Goal: Task Accomplishment & Management: Use online tool/utility

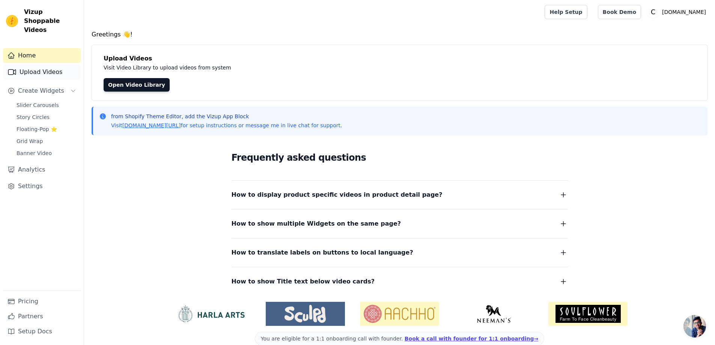
click at [34, 65] on link "Upload Videos" at bounding box center [42, 72] width 78 height 15
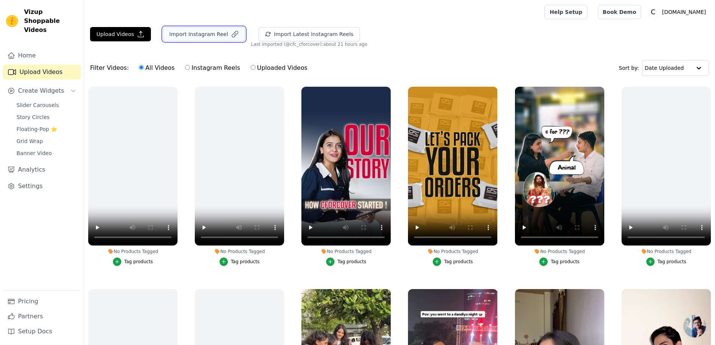
click at [222, 36] on button "Import Instagram Reel" at bounding box center [204, 34] width 82 height 14
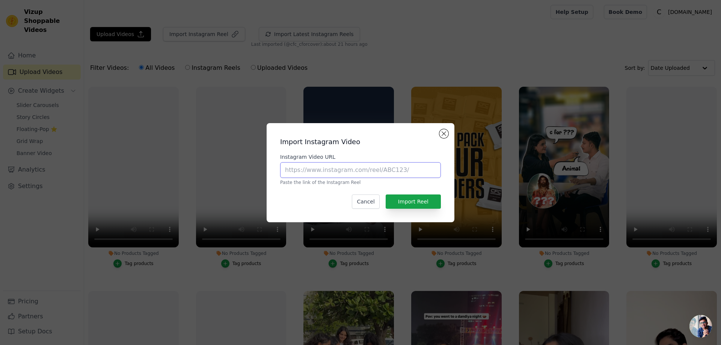
click at [332, 167] on input "Instagram Video URL" at bounding box center [360, 170] width 161 height 16
paste input "https://www.instagram.com/reel/DKuGmJWNVC6/#"
type input "https://www.instagram.com/reel/DKuGmJWNVC6/#"
click at [413, 199] on button "Import Reel" at bounding box center [413, 202] width 55 height 14
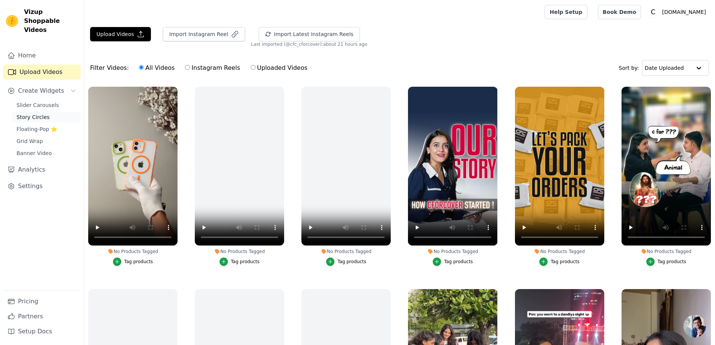
click at [51, 112] on link "Story Circles" at bounding box center [46, 117] width 69 height 11
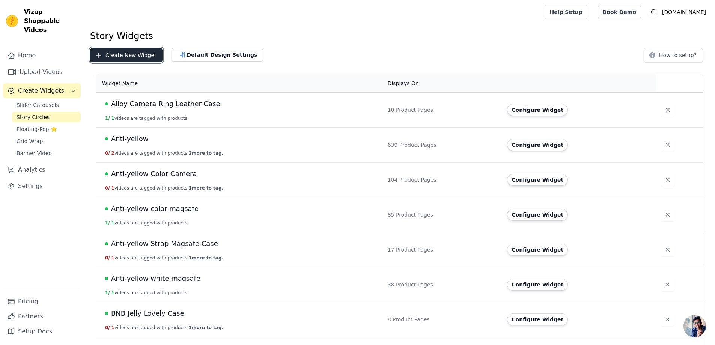
click at [116, 57] on button "Create New Widget" at bounding box center [126, 55] width 72 height 14
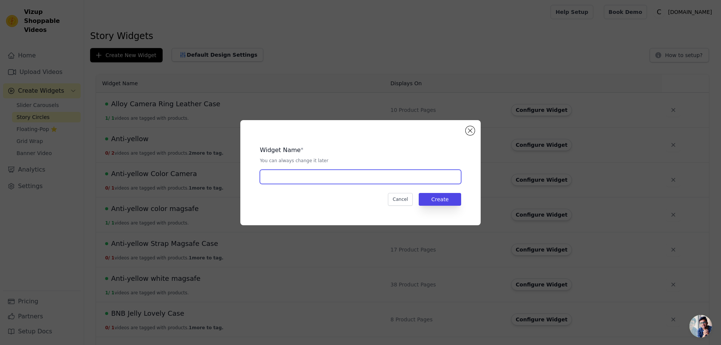
click at [284, 178] on input "text" at bounding box center [360, 177] width 201 height 14
click at [300, 178] on input "text" at bounding box center [360, 177] width 201 height 14
paste input "Bumper Magsafe Case"
type input "Bumper Magsafe Case"
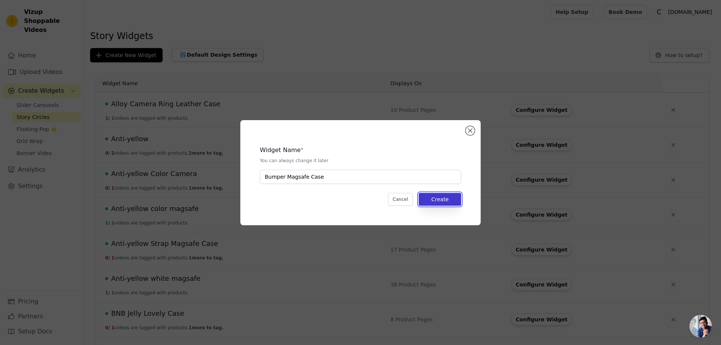
click at [440, 199] on button "Create" at bounding box center [440, 199] width 42 height 13
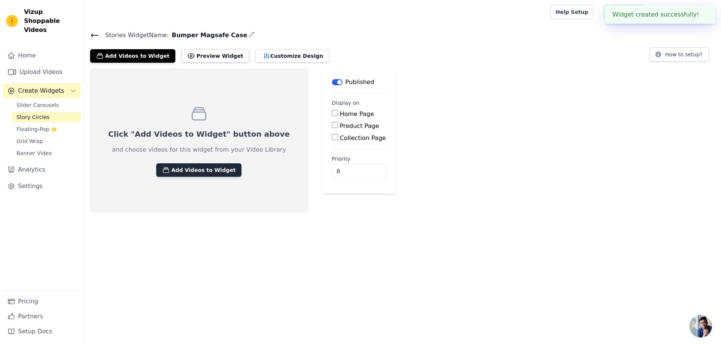
click at [172, 168] on button "Add Videos to Widget" at bounding box center [198, 170] width 85 height 14
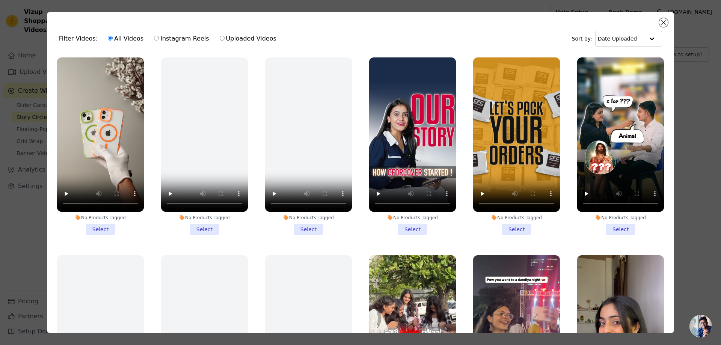
click at [98, 227] on li "No Products Tagged Select" at bounding box center [100, 146] width 87 height 178
click at [0, 0] on input "No Products Tagged Select" at bounding box center [0, 0] width 0 height 0
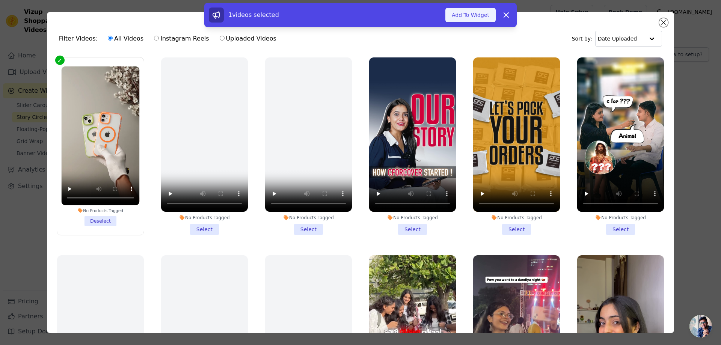
click at [465, 14] on button "Add To Widget" at bounding box center [470, 15] width 50 height 14
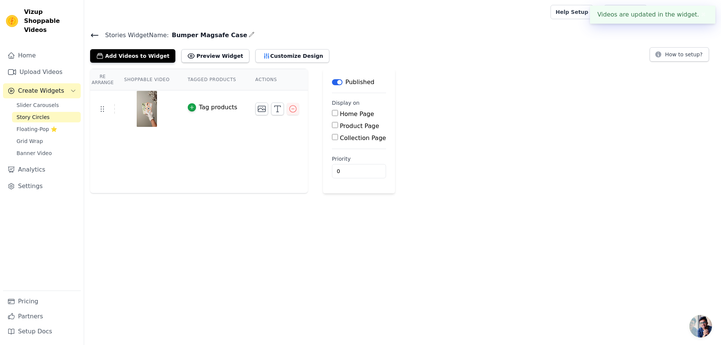
click at [332, 124] on input "Product Page" at bounding box center [335, 125] width 6 height 6
checkbox input "true"
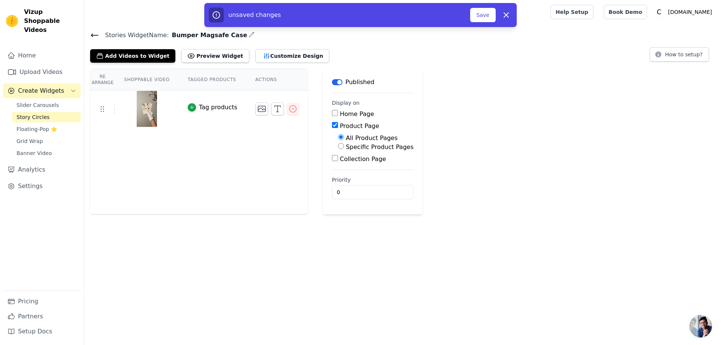
click at [338, 145] on input "Specific Product Pages" at bounding box center [341, 146] width 6 height 6
radio input "true"
click at [340, 162] on button "Select Products" at bounding box center [363, 164] width 50 height 13
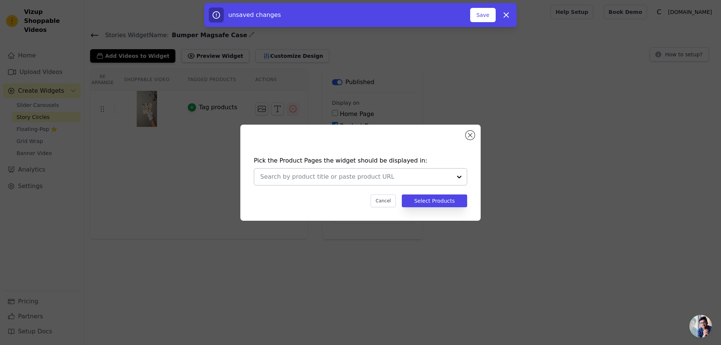
click at [285, 175] on input "text" at bounding box center [356, 176] width 192 height 9
click at [312, 178] on input "text" at bounding box center [356, 176] width 192 height 9
click at [263, 180] on input "text" at bounding box center [356, 176] width 192 height 9
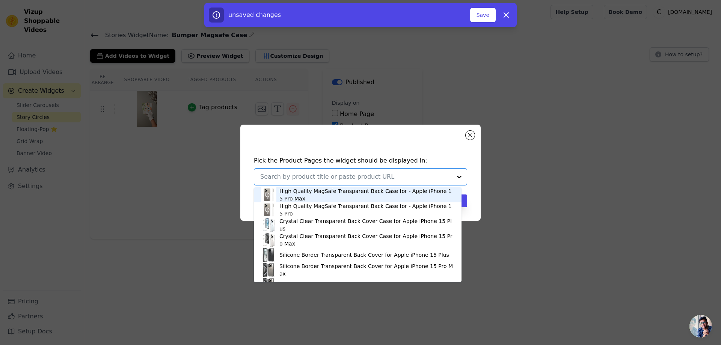
paste input "Grip-Line Frame Bumper Case For Apple iPhone 13"
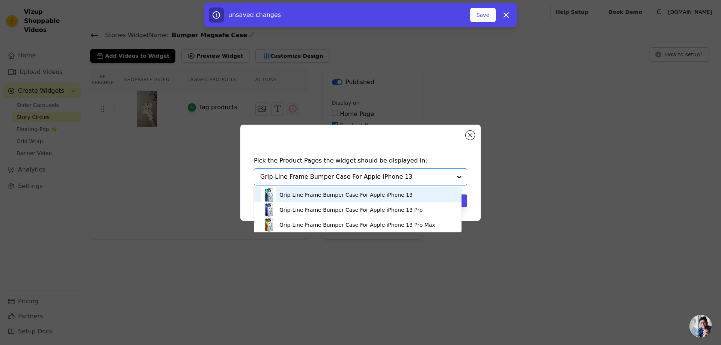
type input "Grip-Line Frame Bumper Case For Apple iPhone 13"
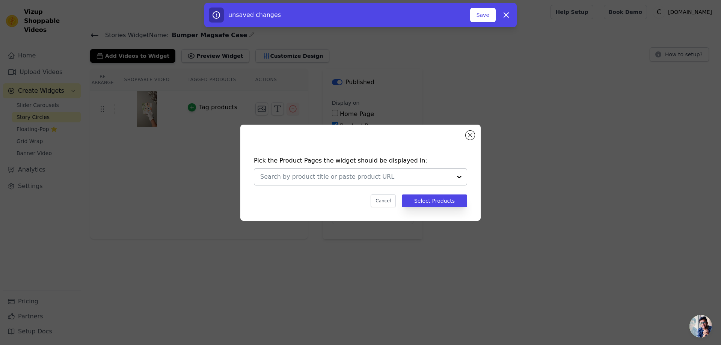
click at [274, 179] on input "text" at bounding box center [356, 176] width 192 height 9
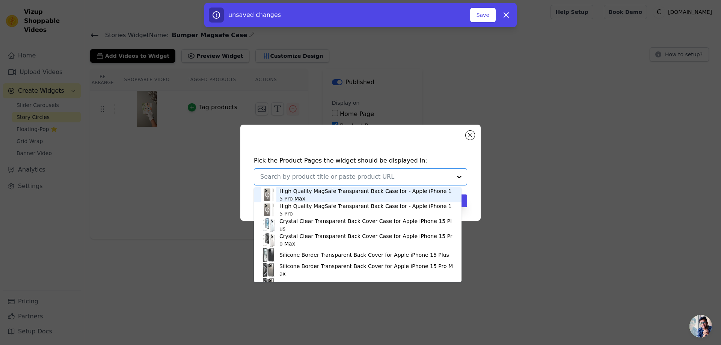
paste input "Grip-Line Frame Bumper Case For Apple iPhone 13"
type input "Grip-Line Frame Bumper Case For Apple iPhone 13"
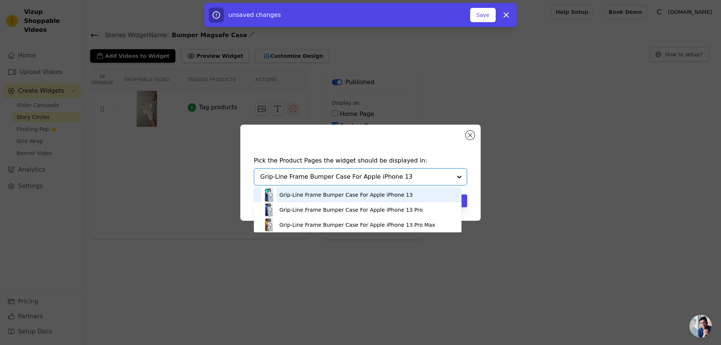
click at [297, 193] on div "Grip-Line Frame Bumper Case For Apple iPhone 13" at bounding box center [345, 195] width 133 height 8
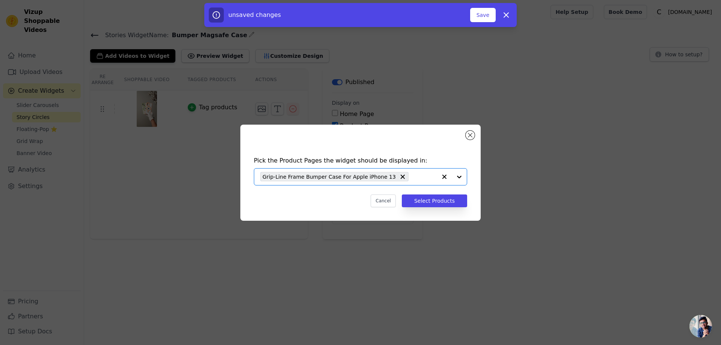
paste input "Grip-Line Frame Bumper Case For Apple iPhone 13 Pro"
type input "Grip-Line Frame Bumper Case For Apple iPhone 13 Pro"
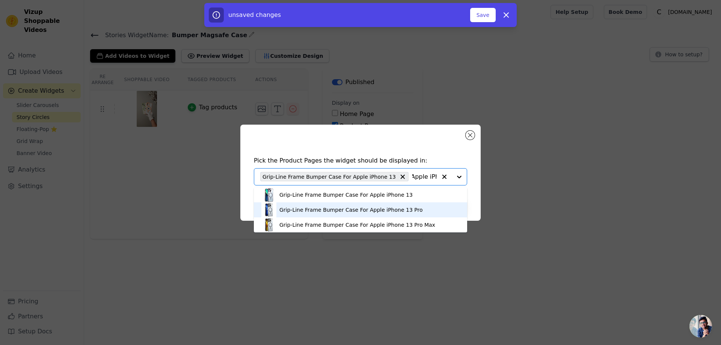
click at [309, 208] on div "Grip-Line Frame Bumper Case For Apple iPhone 13 Pro" at bounding box center [350, 210] width 143 height 8
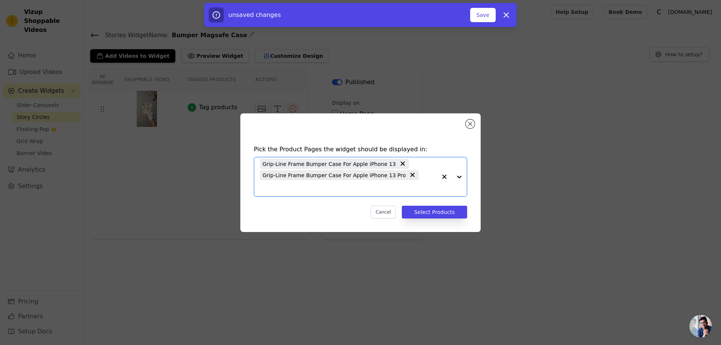
scroll to position [0, 0]
click at [410, 184] on input "text" at bounding box center [348, 188] width 176 height 9
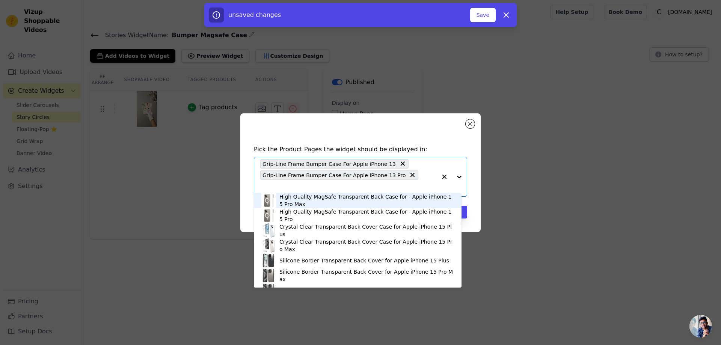
paste input "Grip-Line Frame Bumper Case For Apple iPhone 13 Pro Max"
type input "Grip-Line Frame Bumper Case For Apple iPhone 13 Pro Max"
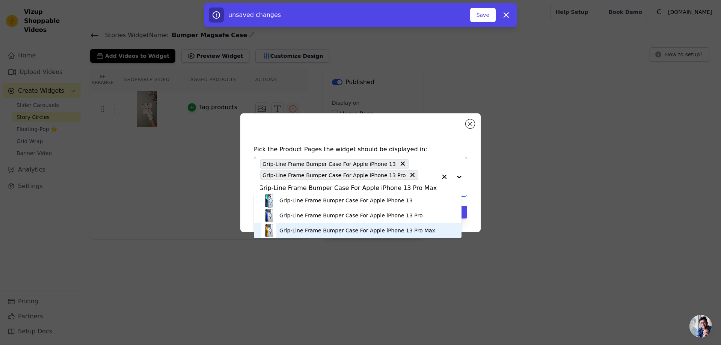
click at [368, 235] on div "Grip-Line Frame Bumper Case For Apple iPhone 13 Pro Max" at bounding box center [357, 230] width 193 height 15
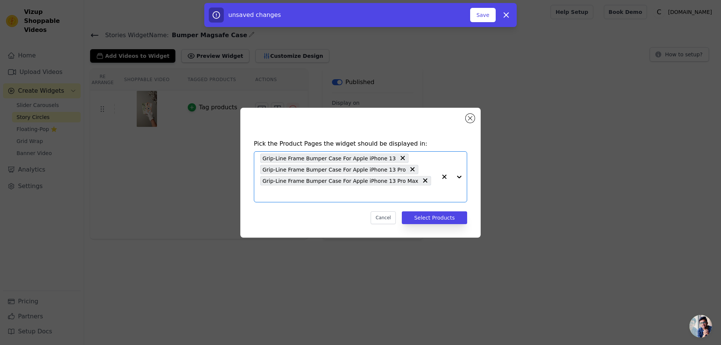
paste input "Grip-Line Frame Bumper Case For Apple iPhone 14"
type input "Grip-Line Frame Bumper Case For Apple iPhone 14"
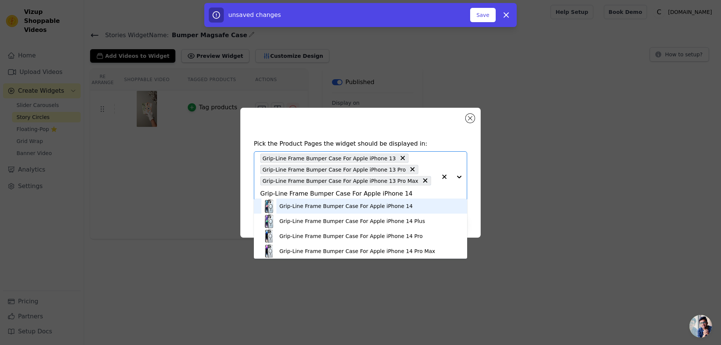
click at [383, 207] on div "Grip-Line Frame Bumper Case For Apple iPhone 14" at bounding box center [345, 206] width 133 height 8
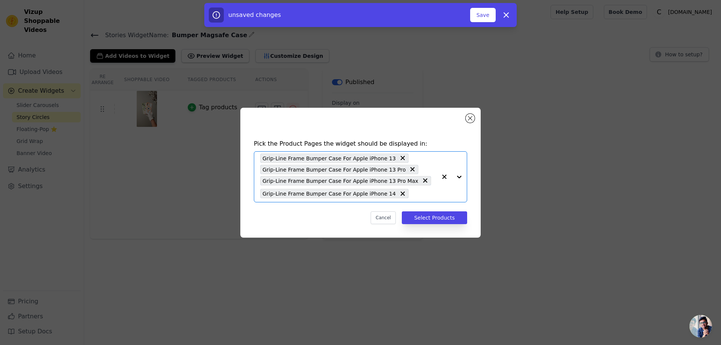
paste input "Grip-Line Frame Bumper Case For Apple iPhone 14 Plus"
type input "Grip-Line Frame Bumper Case For Apple iPhone 14 Plus"
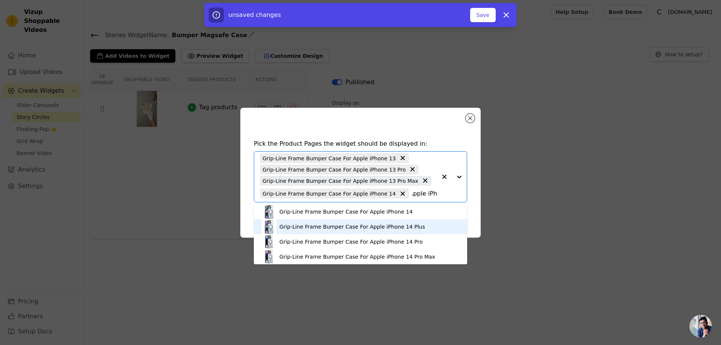
click at [392, 223] on div "Grip-Line Frame Bumper Case For Apple iPhone 14 Plus" at bounding box center [352, 227] width 146 height 8
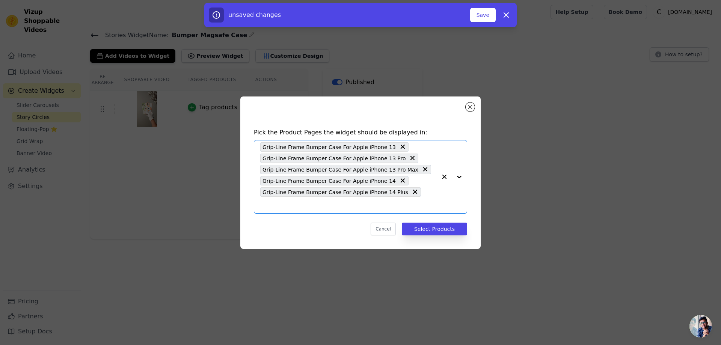
paste input "Grip-Line Frame Bumper Case For Apple iPhone 14 Pro"
type input "Grip-Line Frame Bumper Case For Apple iPhone 14 Pro"
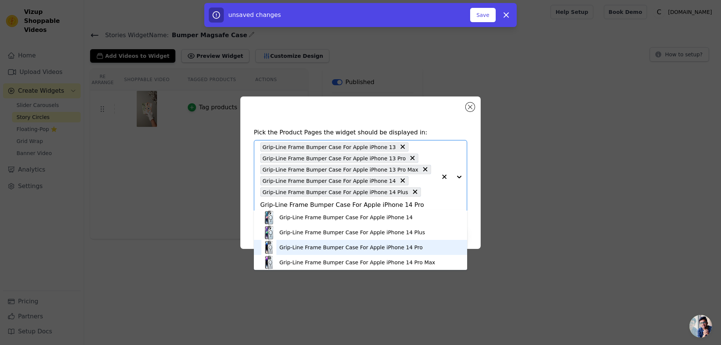
click at [372, 245] on div "Grip-Line Frame Bumper Case For Apple iPhone 14 Pro" at bounding box center [350, 248] width 143 height 8
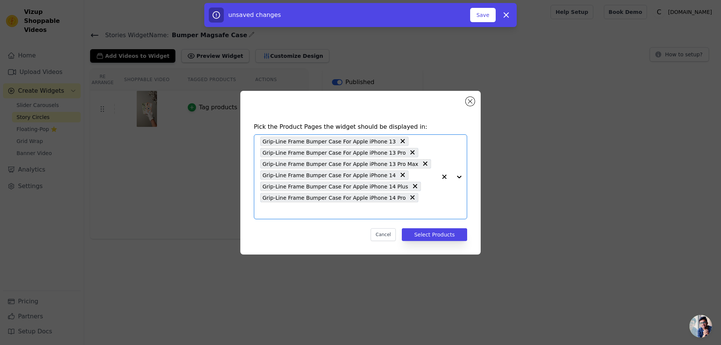
paste input "Grip-Line Frame Bumper Case For Apple iPhone 14 Pro Max"
type input "Grip-Line Frame Bumper Case For Apple iPhone 14 Pro Max"
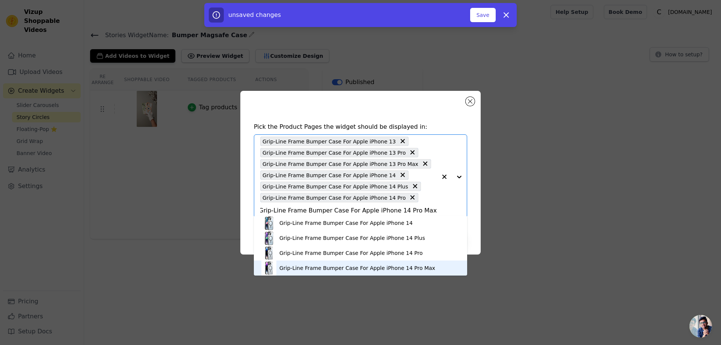
click at [381, 268] on div "Grip-Line Frame Bumper Case For Apple iPhone 14 Pro Max" at bounding box center [357, 268] width 156 height 8
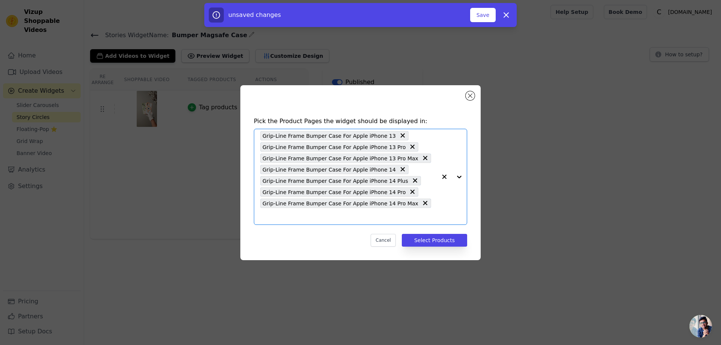
paste input "Grip-Line Frame Bumper Case For Apple iPhone 15"
type input "Grip-Line Frame Bumper Case For Apple iPhone 15"
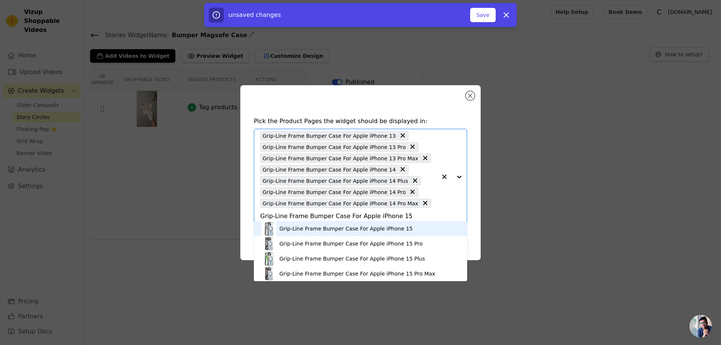
click at [339, 229] on div "Grip-Line Frame Bumper Case For Apple iPhone 15" at bounding box center [345, 229] width 133 height 8
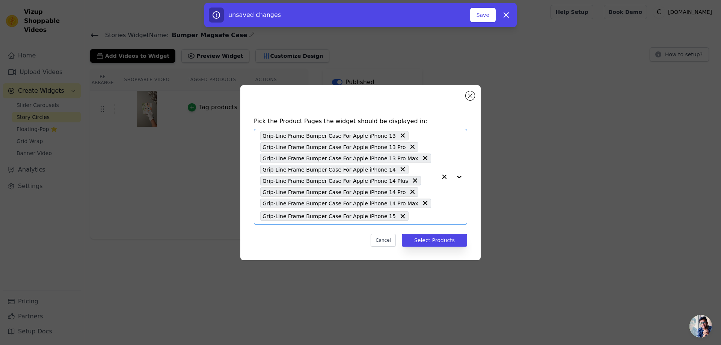
paste input "Grip-Line Frame Bumper Case For Apple iPhone 15 Pro"
type input "Grip-Line Frame Bumper Case For Apple iPhone 15 Pro"
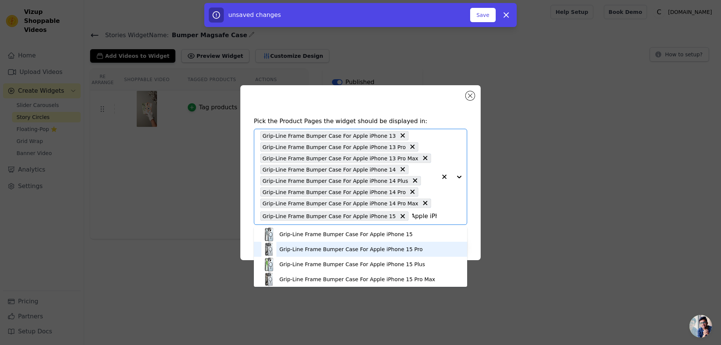
click at [335, 247] on div "Grip-Line Frame Bumper Case For Apple iPhone 15 Pro" at bounding box center [350, 250] width 143 height 8
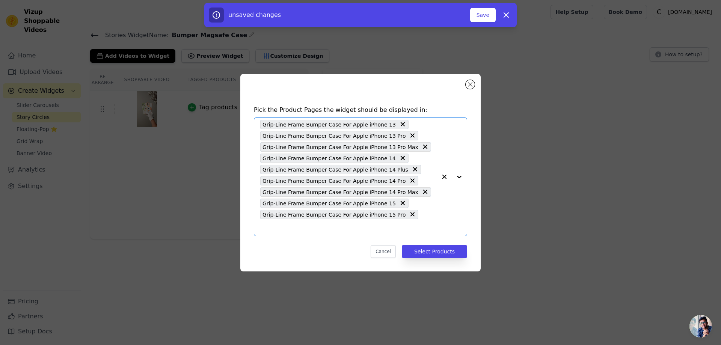
paste input "Grip-Line Frame Bumper Case For Apple iPhone 15 Plus"
type input "Grip-Line Frame Bumper Case For Apple iPhone 15 Plus"
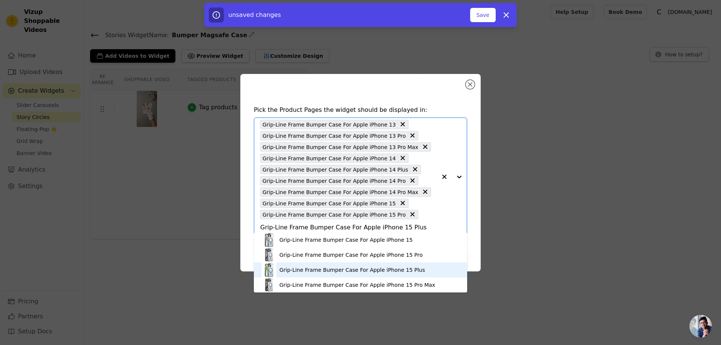
click at [401, 267] on div "Grip-Line Frame Bumper Case For Apple iPhone 15 Plus" at bounding box center [352, 270] width 146 height 8
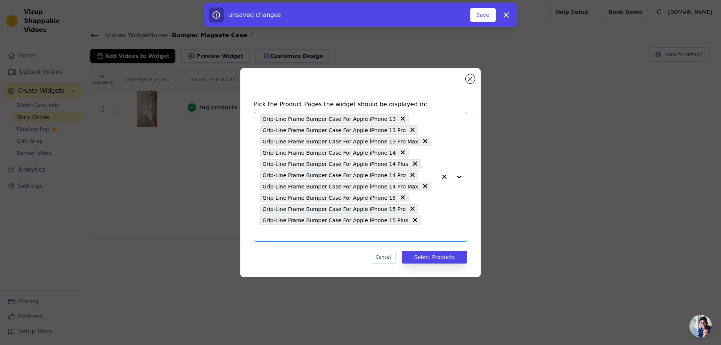
scroll to position [0, 0]
click at [424, 251] on button "Select Products" at bounding box center [434, 257] width 65 height 13
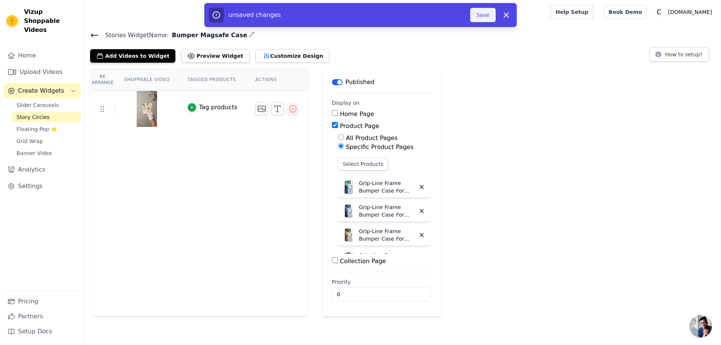
click at [481, 12] on button "Save" at bounding box center [483, 15] width 26 height 14
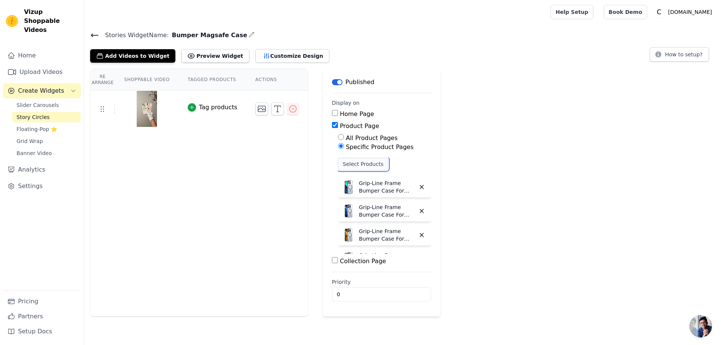
click at [365, 163] on button "Select Products" at bounding box center [363, 164] width 50 height 13
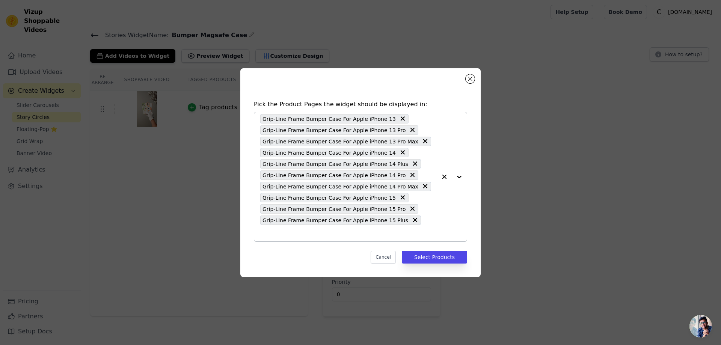
click at [413, 232] on div "Grip-Line Frame Bumper Case For Apple iPhone 13 Grip-Line Frame Bumper Case For…" at bounding box center [348, 176] width 176 height 129
click at [425, 229] on input "text" at bounding box center [348, 233] width 176 height 9
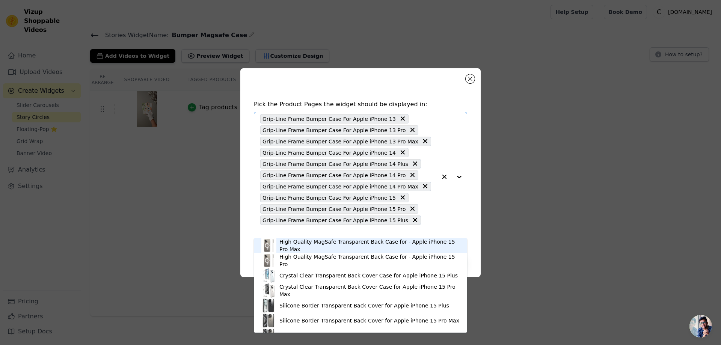
paste input "Grip-Line Frame Bumper Case For Apple iPhone 15 Pro Max"
type input "Grip-Line Frame Bumper Case For Apple iPhone 15 Pro Max"
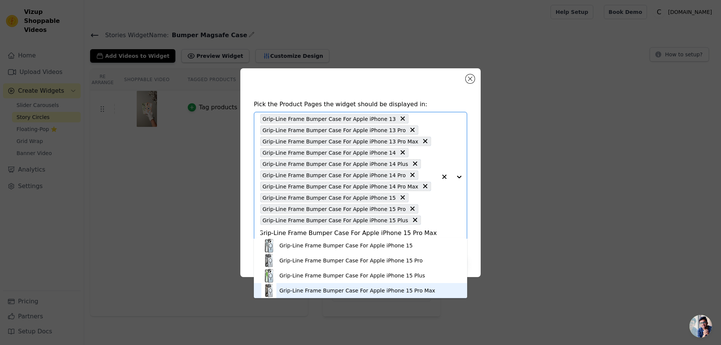
click at [366, 285] on div "Grip-Line Frame Bumper Case For Apple iPhone 15 Pro Max" at bounding box center [360, 290] width 198 height 15
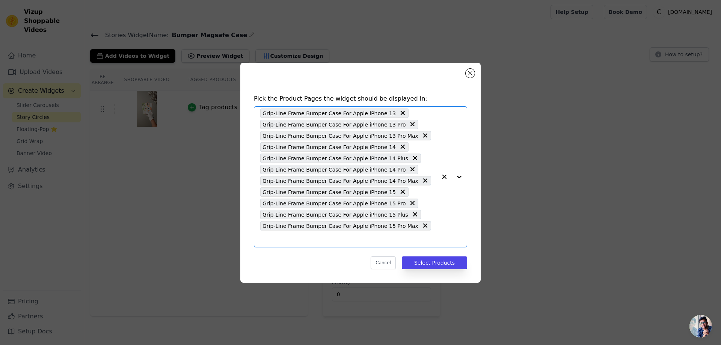
scroll to position [0, 0]
paste input "Grip-Line Frame Bumper Case For Apple iPhone 12 Pro"
type input "Grip-Line Frame Bumper Case For Apple iPhone 12 Pro"
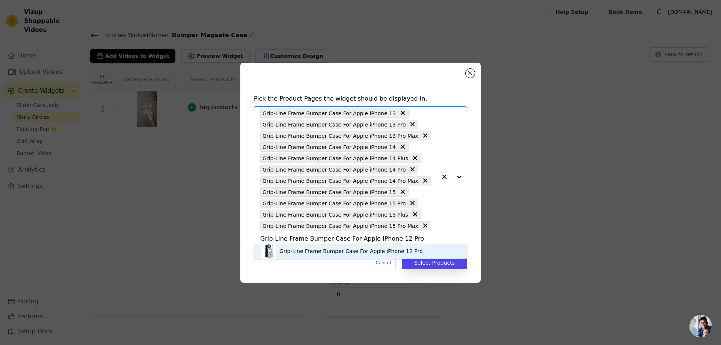
click at [412, 247] on div "Grip-Line Frame Bumper Case For Apple iPhone 12 Pro" at bounding box center [360, 251] width 198 height 15
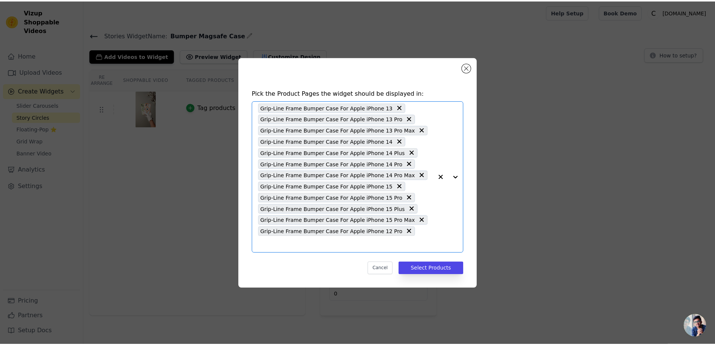
scroll to position [0, 0]
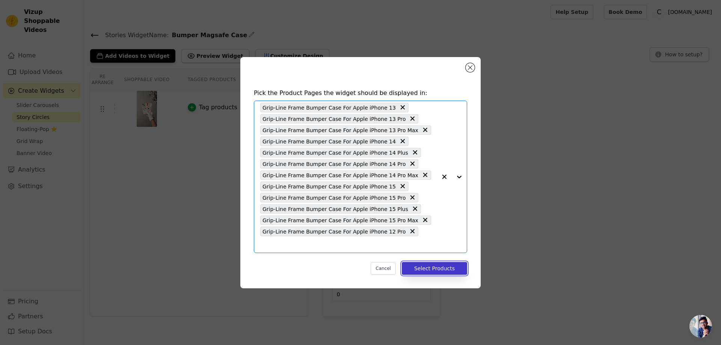
click at [442, 262] on button "Select Products" at bounding box center [434, 268] width 65 height 13
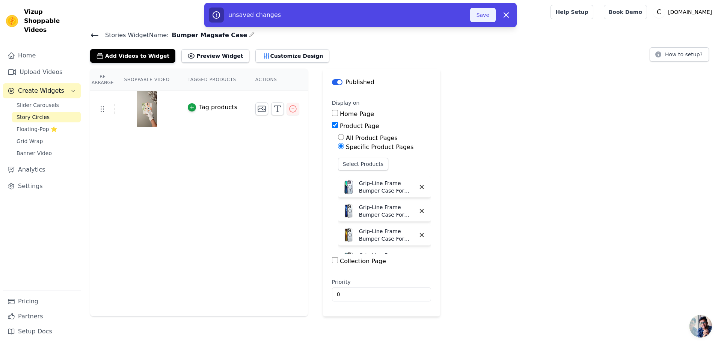
click at [483, 15] on button "Save" at bounding box center [483, 15] width 26 height 14
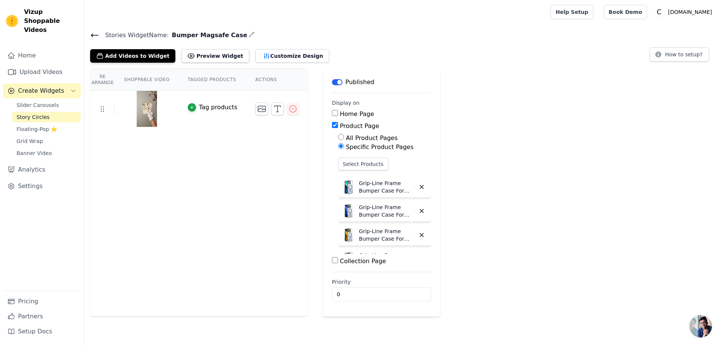
click at [93, 36] on icon at bounding box center [94, 35] width 9 height 9
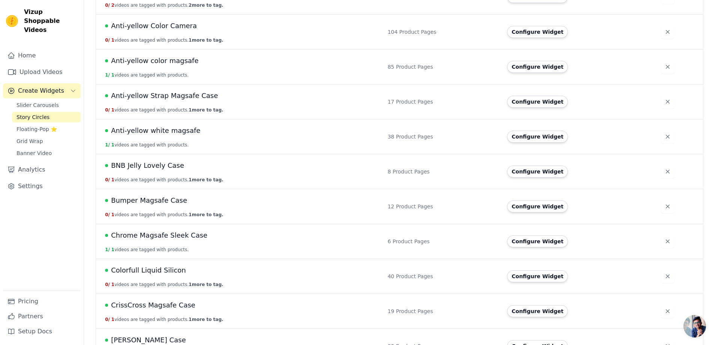
scroll to position [150, 0]
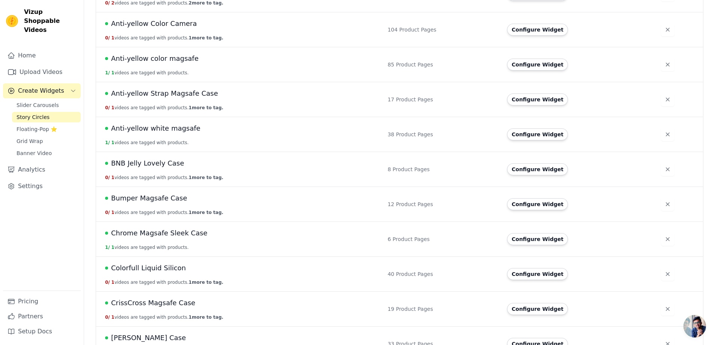
click at [145, 196] on span "Bumper Magsafe Case" at bounding box center [149, 198] width 76 height 11
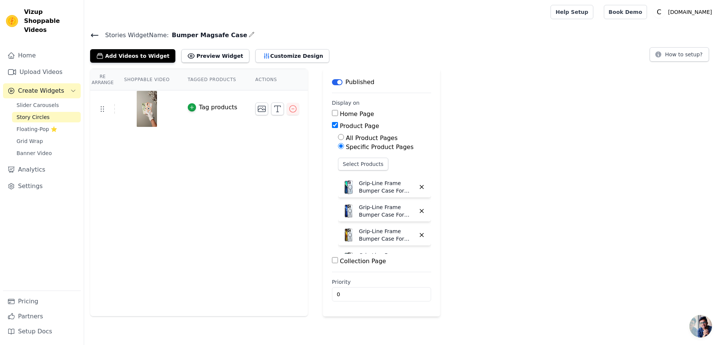
click at [94, 35] on icon at bounding box center [94, 35] width 7 height 3
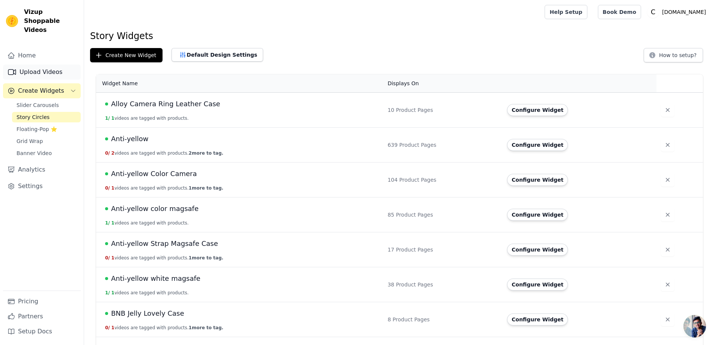
click at [31, 65] on link "Upload Videos" at bounding box center [42, 72] width 78 height 15
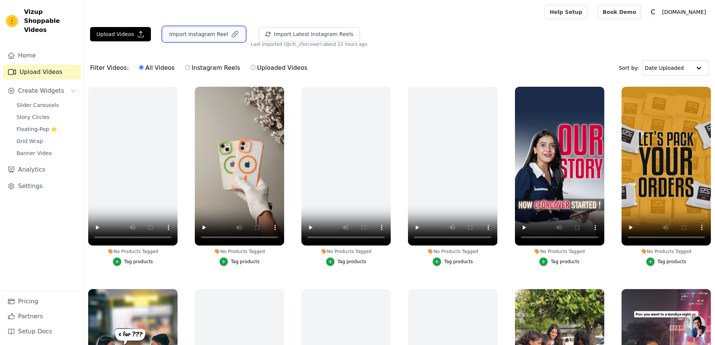
click at [181, 34] on button "Import Instagram Reel" at bounding box center [204, 34] width 82 height 14
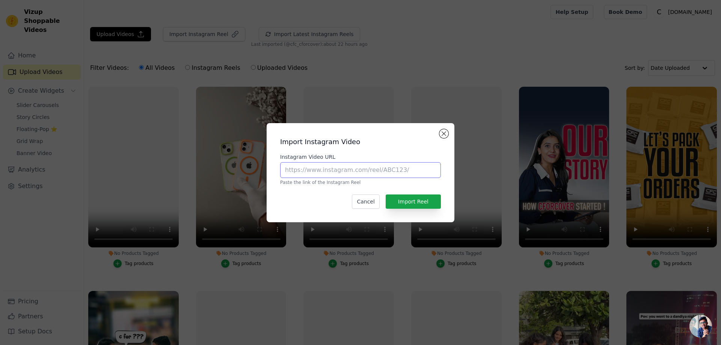
click at [326, 173] on input "Instagram Video URL" at bounding box center [360, 170] width 161 height 16
paste input "https://www.instagram.com/reel/DLH2d8AtpL_/#"
type input "https://www.instagram.com/reel/DLH2d8AtpL_/#"
click at [409, 198] on button "Import Reel" at bounding box center [413, 202] width 55 height 14
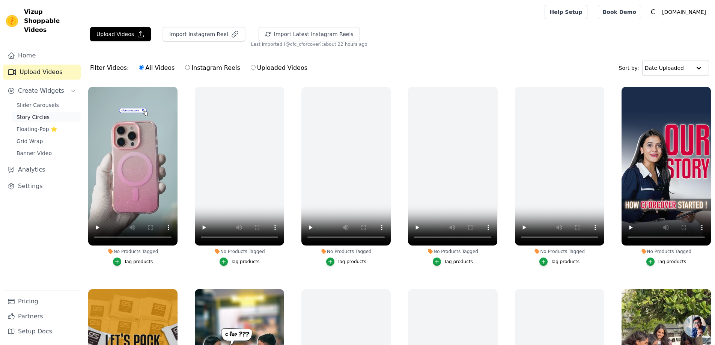
click at [58, 112] on link "Story Circles" at bounding box center [46, 117] width 69 height 11
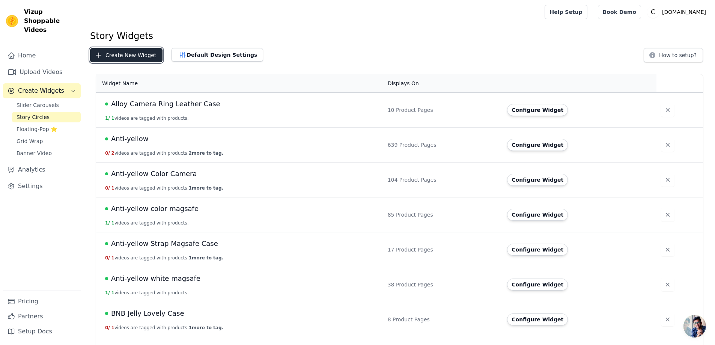
click at [135, 53] on button "Create New Widget" at bounding box center [126, 55] width 72 height 14
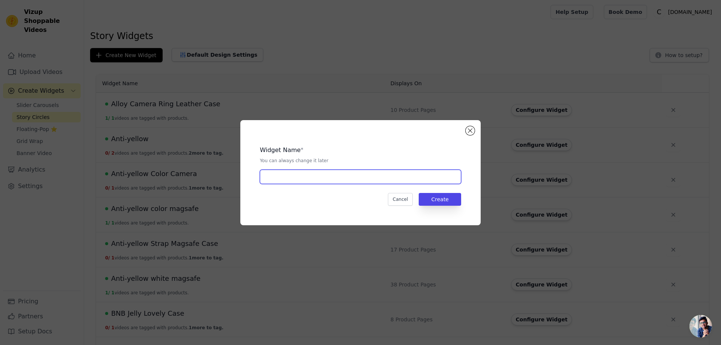
click at [288, 183] on input "text" at bounding box center [360, 177] width 201 height 14
paste input "Luxury Dulero Magsafe"
type input "Luxury Dulero Magsafe"
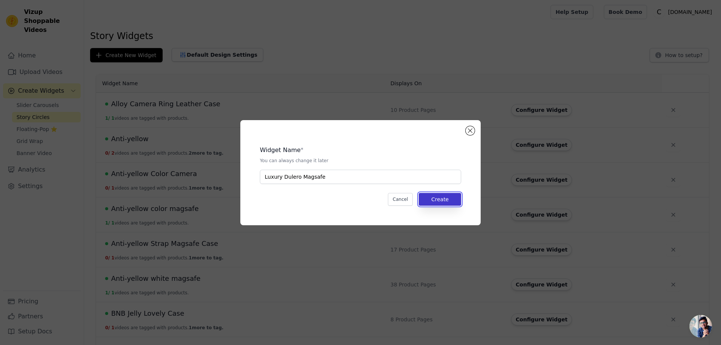
click at [445, 199] on button "Create" at bounding box center [440, 199] width 42 height 13
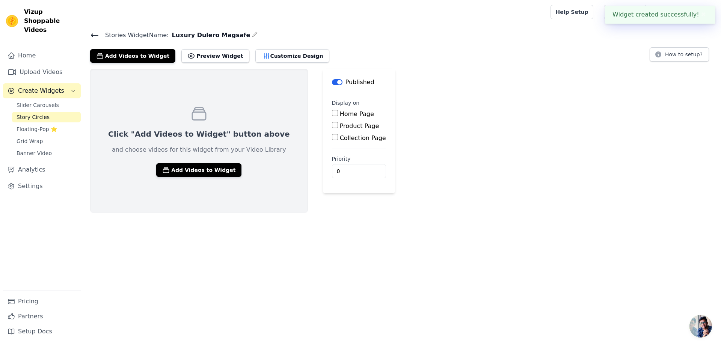
click at [152, 113] on div "Click "Add Videos to Widget" button above and choose videos for this widget fro…" at bounding box center [199, 141] width 218 height 144
click at [191, 170] on button "Add Videos to Widget" at bounding box center [198, 170] width 85 height 14
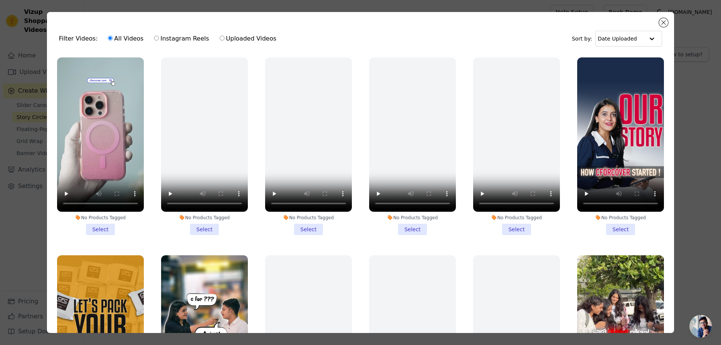
click at [95, 225] on li "No Products Tagged Select" at bounding box center [100, 146] width 87 height 178
click at [0, 0] on input "No Products Tagged Select" at bounding box center [0, 0] width 0 height 0
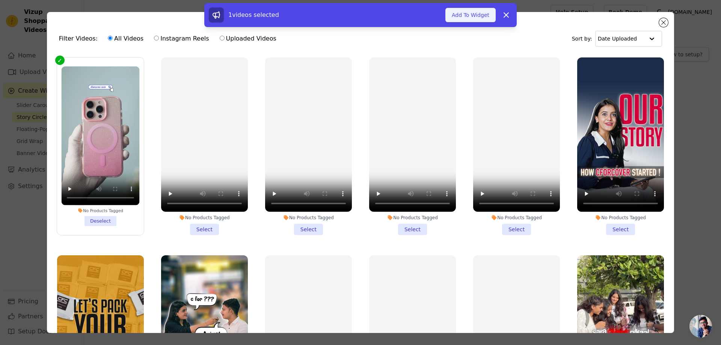
click at [454, 17] on button "Add To Widget" at bounding box center [470, 15] width 50 height 14
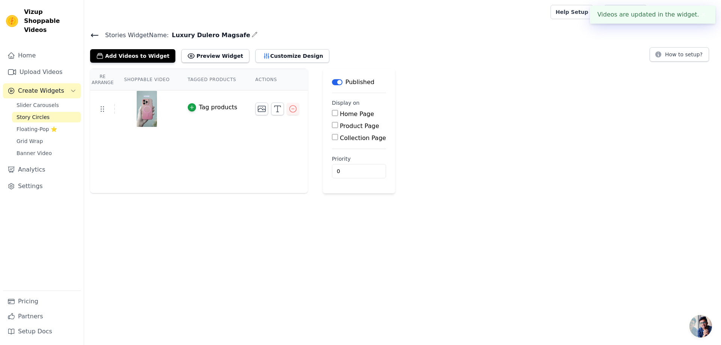
click at [332, 124] on input "Product Page" at bounding box center [335, 125] width 6 height 6
checkbox input "true"
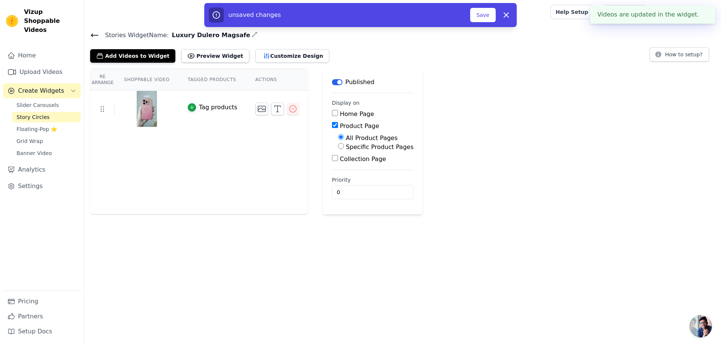
click at [338, 148] on input "Specific Product Pages" at bounding box center [341, 146] width 6 height 6
radio input "true"
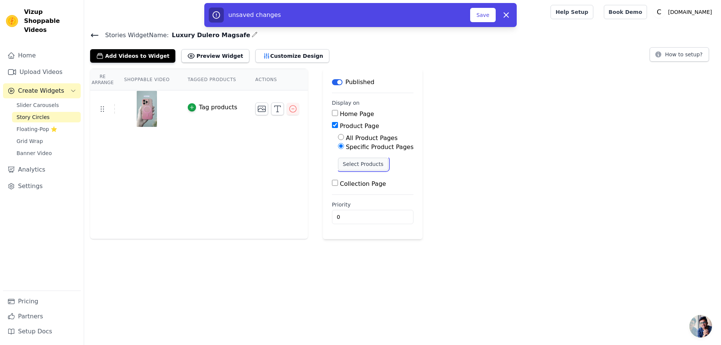
click at [347, 162] on button "Select Products" at bounding box center [363, 164] width 50 height 13
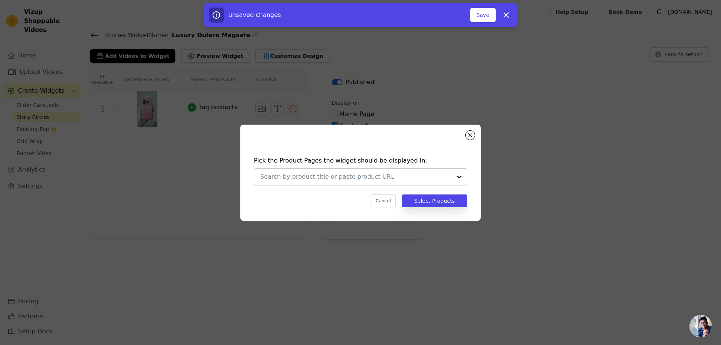
click at [278, 176] on input "text" at bounding box center [356, 176] width 192 height 9
click at [268, 184] on div at bounding box center [356, 177] width 192 height 17
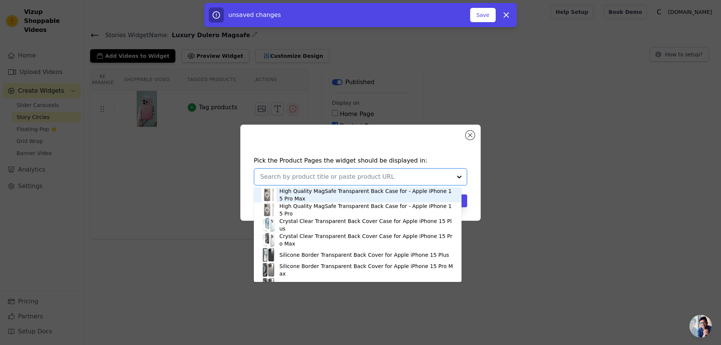
paste input "Stunning Dual Shade Starry MagSafe Hard Back Case for Apple iPhone 13 with Colo…"
type input "Stunning Dual Shade Starry MagSafe Hard Back Case for Apple iPhone 13 with Colo…"
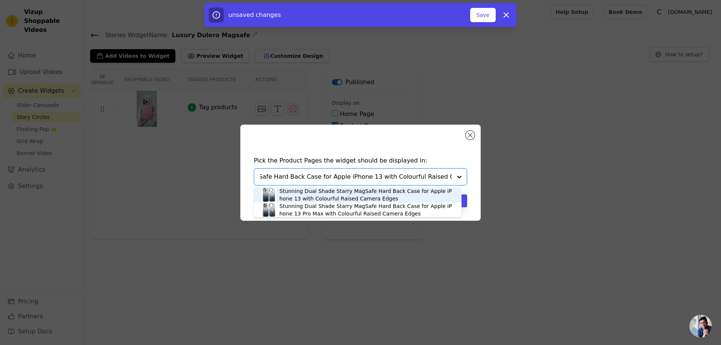
click at [344, 193] on div "Stunning Dual Shade Starry MagSafe Hard Back Case for Apple iPhone 13 with Colo…" at bounding box center [366, 194] width 175 height 15
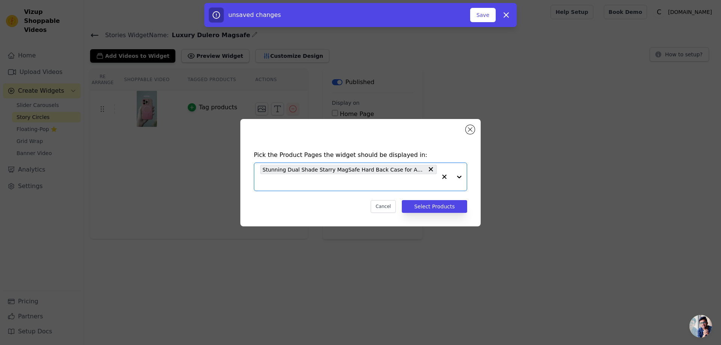
scroll to position [0, 0]
paste input "Stunning Dual Shade Starry MagSafe Hard Back Case for Apple iPhone 13 Pro Max w…"
type input "Stunning Dual Shade Starry MagSafe Hard Back Case for Apple iPhone 13 Pro Max w…"
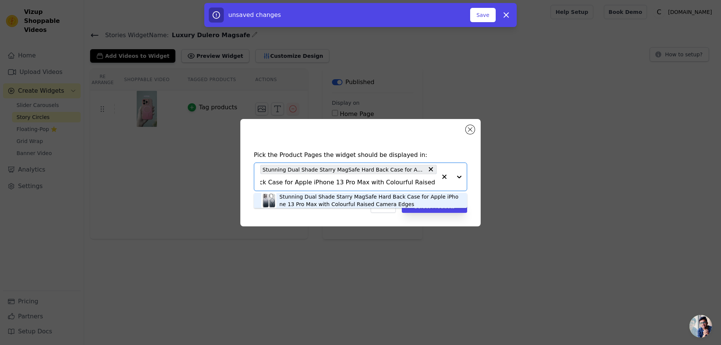
click at [345, 196] on div "Stunning Dual Shade Starry MagSafe Hard Back Case for Apple iPhone 13 Pro Max w…" at bounding box center [369, 200] width 180 height 15
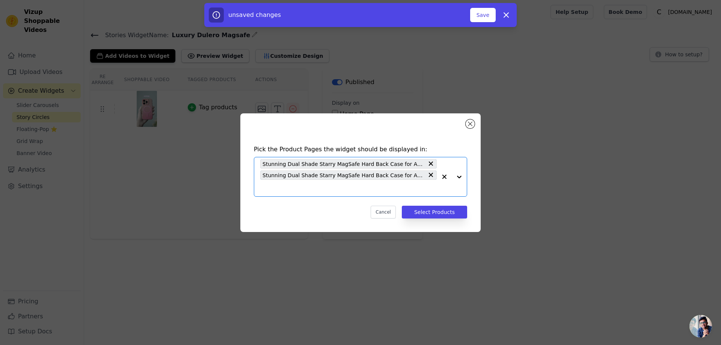
paste input "Stunning Dual Shade Starry MagSafe Hard Back Case for Apple iPhone 14 with Colo…"
type input "Stunning Dual Shade Starry MagSafe Hard Back Case for Apple iPhone 14 with Colo…"
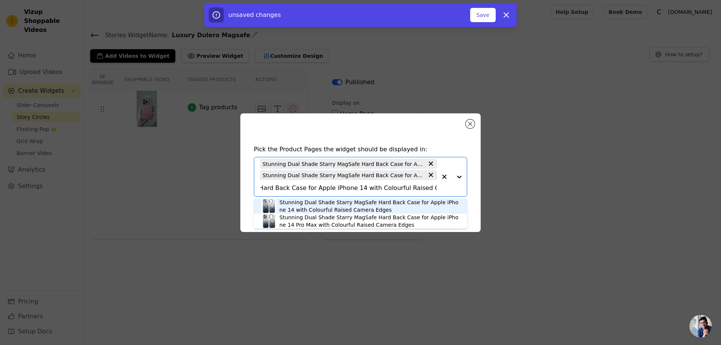
click at [344, 204] on div "Stunning Dual Shade Starry MagSafe Hard Back Case for Apple iPhone 14 with Colo…" at bounding box center [369, 206] width 180 height 15
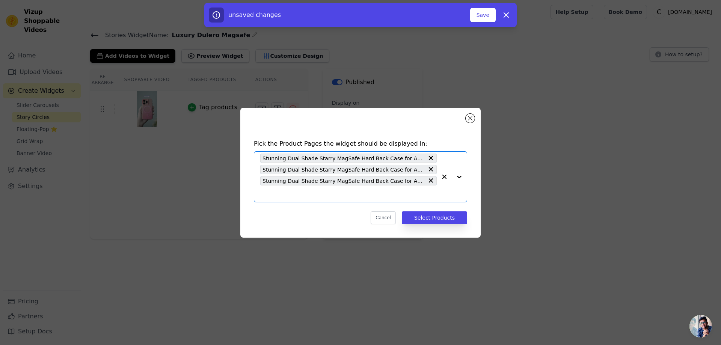
scroll to position [0, 0]
click at [471, 118] on button "Close modal" at bounding box center [470, 118] width 9 height 9
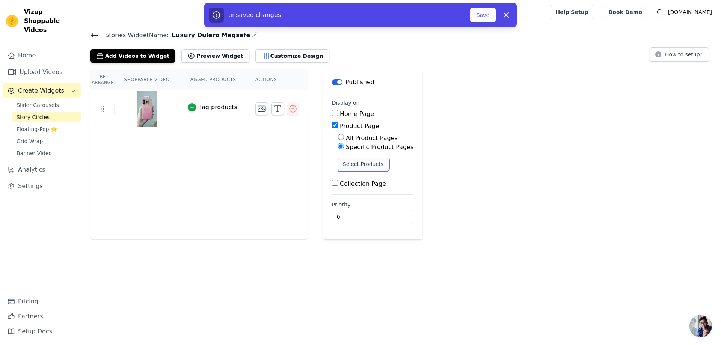
click at [344, 158] on button "Select Products" at bounding box center [363, 164] width 50 height 13
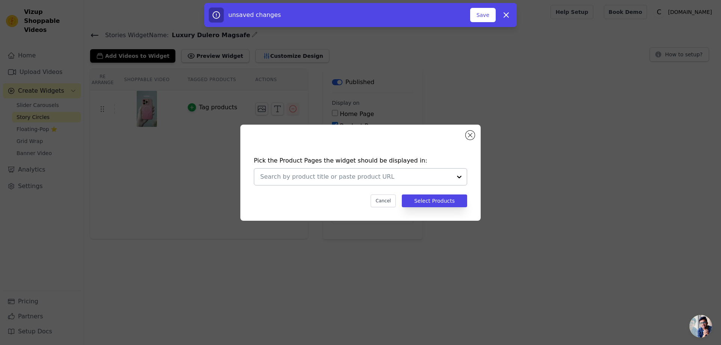
click at [282, 179] on input "text" at bounding box center [356, 176] width 192 height 9
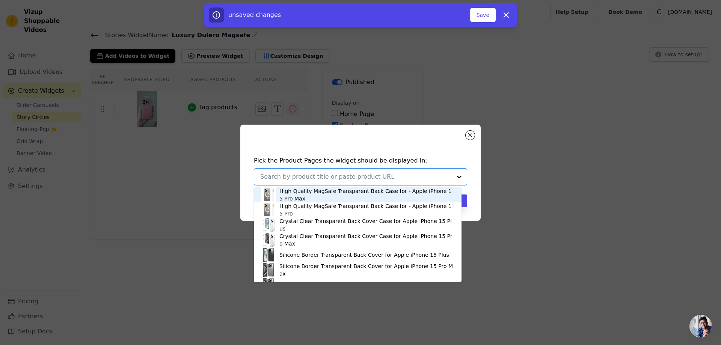
paste input "Stunning Dual Shade Starry MagSafe Hard Back Case for Apple iPhone 13 with Colo…"
type input "Stunning Dual Shade Starry MagSafe Hard Back Case for Apple iPhone 13 with Colo…"
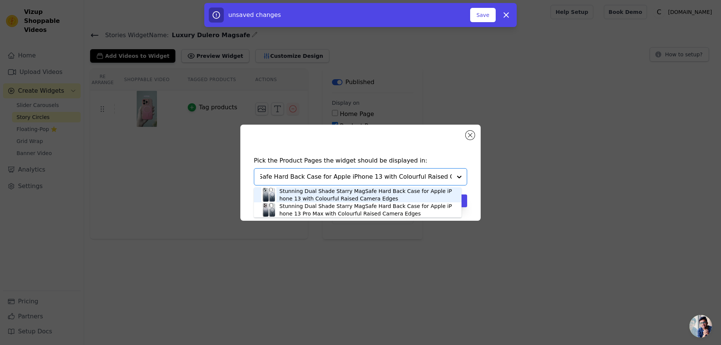
click at [317, 196] on div "Stunning Dual Shade Starry MagSafe Hard Back Case for Apple iPhone 13 with Colo…" at bounding box center [366, 194] width 175 height 15
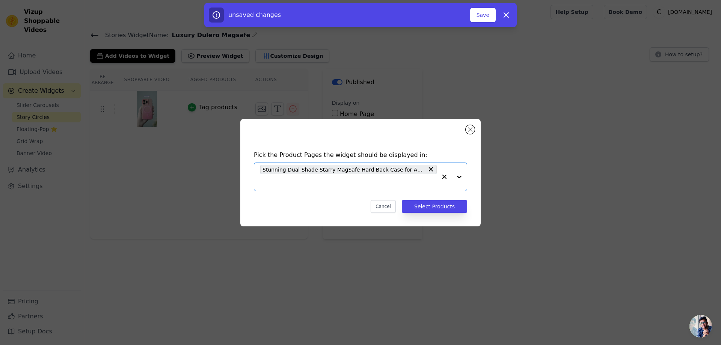
paste input "Stunning Dual Shade Starry MagSafe Hard Back Case for Apple iPhone 13 Pro Max w…"
type input "Stunning Dual Shade Starry MagSafe Hard Back Case for Apple iPhone 13 Pro Max w…"
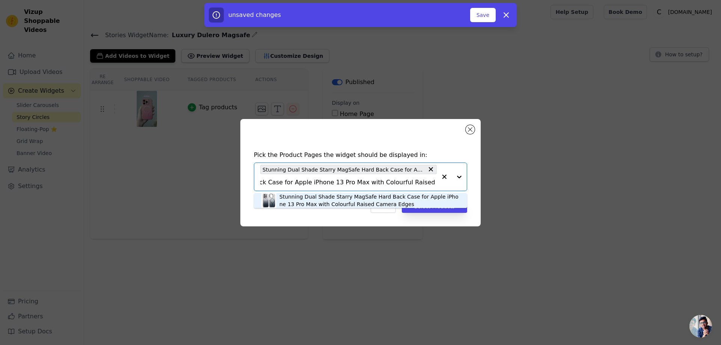
click at [317, 200] on div "Stunning Dual Shade Starry MagSafe Hard Back Case for Apple iPhone 13 Pro Max w…" at bounding box center [369, 200] width 180 height 15
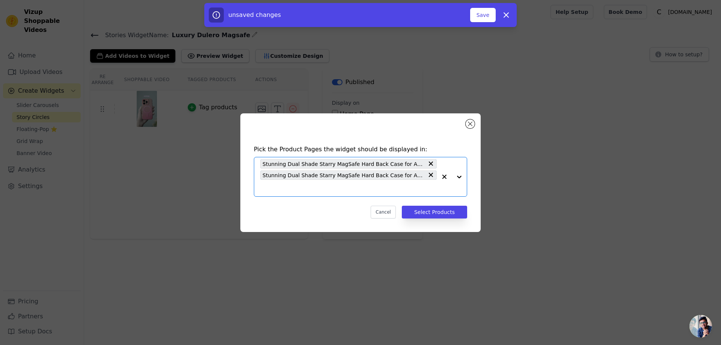
scroll to position [0, 0]
paste input "Stunning Dual Shade Starry MagSafe Hard Back Case for Apple iPhone 14 with Colo…"
type input "Stunning Dual Shade Starry MagSafe Hard Back Case for Apple iPhone 14 with Colo…"
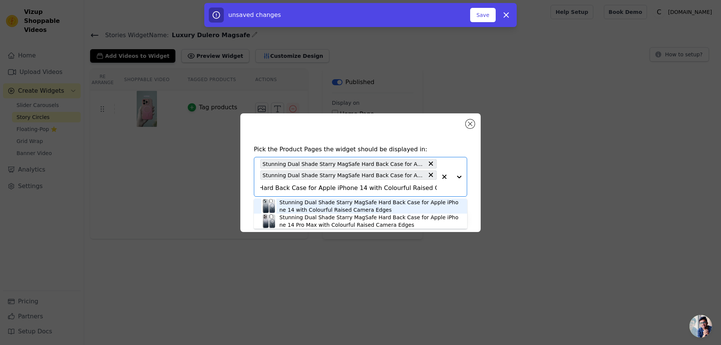
click at [318, 207] on div "Stunning Dual Shade Starry MagSafe Hard Back Case for Apple iPhone 14 with Colo…" at bounding box center [369, 206] width 180 height 15
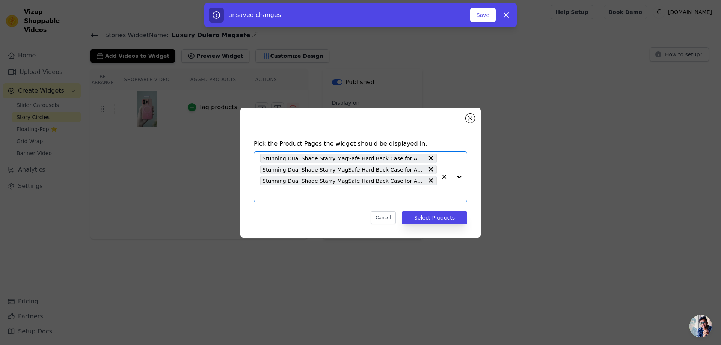
paste input "Stunning Dual Shade Starry MagSafe Hard Back Case for Apple iPhone 14 Pro Max w…"
type input "Stunning Dual Shade Starry MagSafe Hard Back Case for Apple iPhone 14 Pro Max w…"
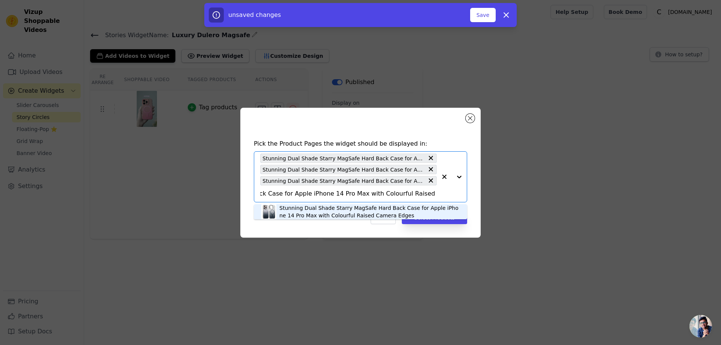
click at [306, 209] on div "Stunning Dual Shade Starry MagSafe Hard Back Case for Apple iPhone 14 Pro Max w…" at bounding box center [369, 211] width 180 height 15
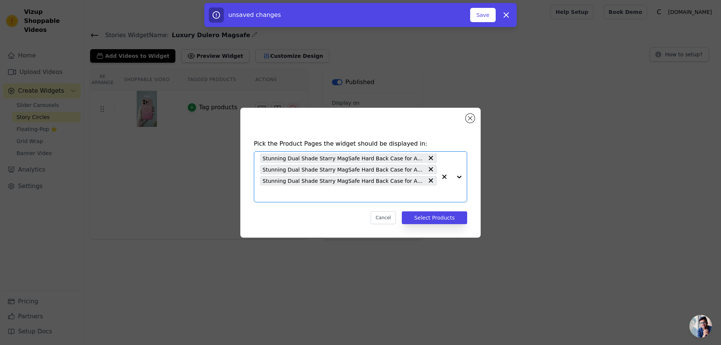
click at [262, 195] on input "text" at bounding box center [348, 193] width 176 height 9
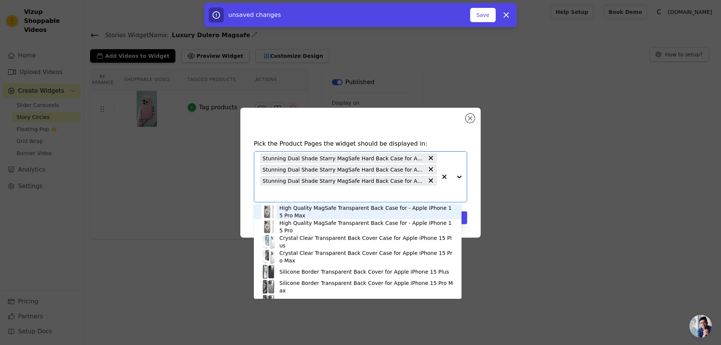
paste input "Stunning Dual Shade Starry MagSafe Hard Back Case for Apple iPhone 14 Pro Max w…"
type input "Stunning Dual Shade Starry MagSafe Hard Back Case for Apple iPhone 14 Pro Max w…"
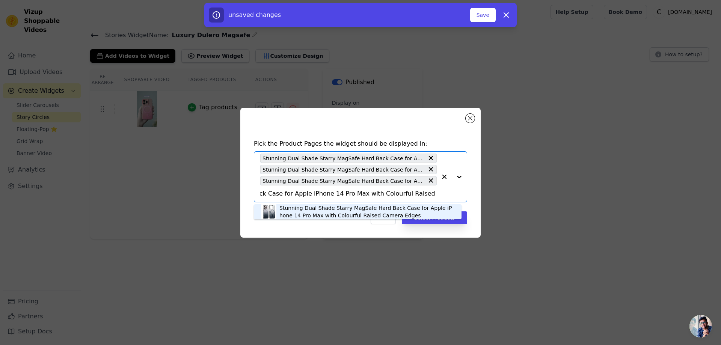
click at [287, 210] on div "Stunning Dual Shade Starry MagSafe Hard Back Case for Apple iPhone 14 Pro Max w…" at bounding box center [366, 211] width 175 height 15
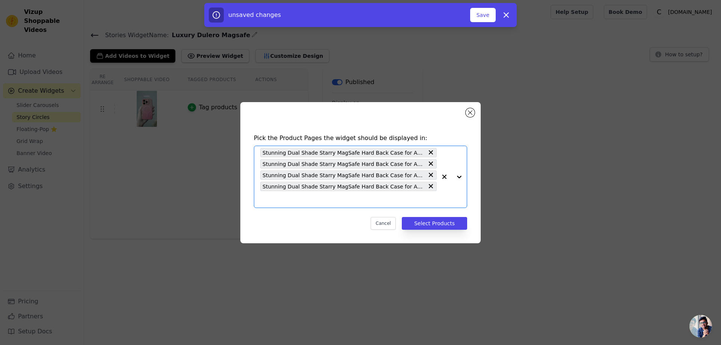
scroll to position [0, 0]
paste input "Stunning Dual Shade Starry MagSafe Hard Back Case for Apple iPhone 15 with Colo…"
type input "Stunning Dual Shade Starry MagSafe Hard Back Case for Apple iPhone 15 with Colo…"
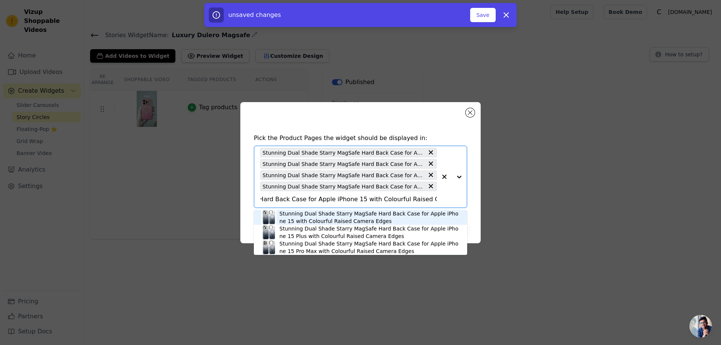
click at [288, 216] on div "Stunning Dual Shade Starry MagSafe Hard Back Case for Apple iPhone 15 with Colo…" at bounding box center [369, 217] width 180 height 15
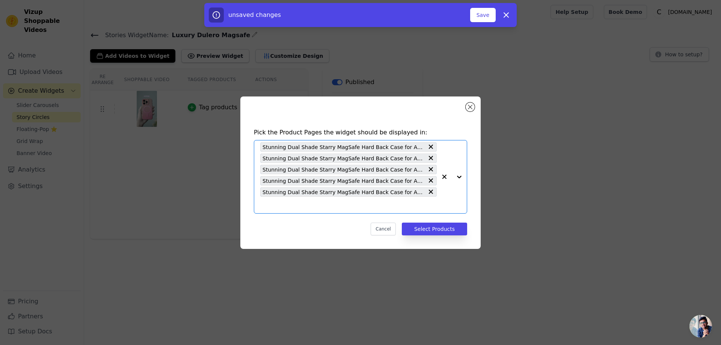
paste input "Stunning Dual Shade Starry MagSafe Hard Back Case for Apple iPhone 15 Plus with…"
type input "Stunning Dual Shade Starry MagSafe Hard Back Case for Apple iPhone 15 Plus with…"
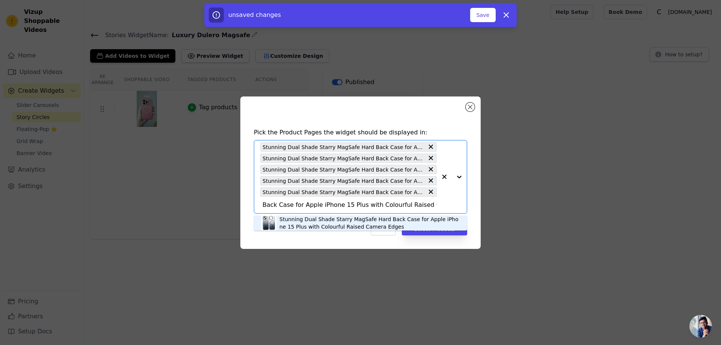
click at [287, 223] on div "Stunning Dual Shade Starry MagSafe Hard Back Case for Apple iPhone 15 Plus with…" at bounding box center [369, 223] width 180 height 15
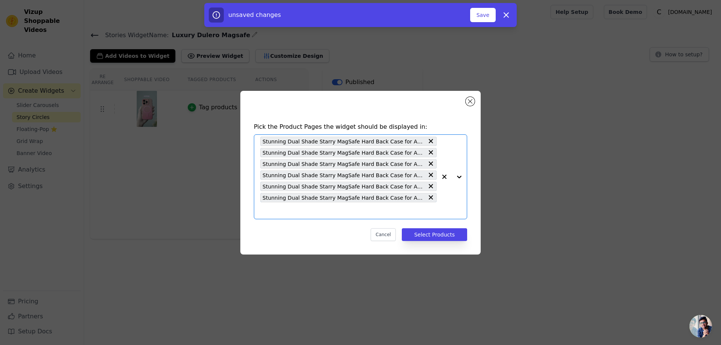
paste input "Stunning Dual Shade Starry MagSafe Hard Back Case for Apple iPhone 15 Pro Max w…"
type input "Stunning Dual Shade Starry MagSafe Hard Back Case for Apple iPhone 15 Pro Max w…"
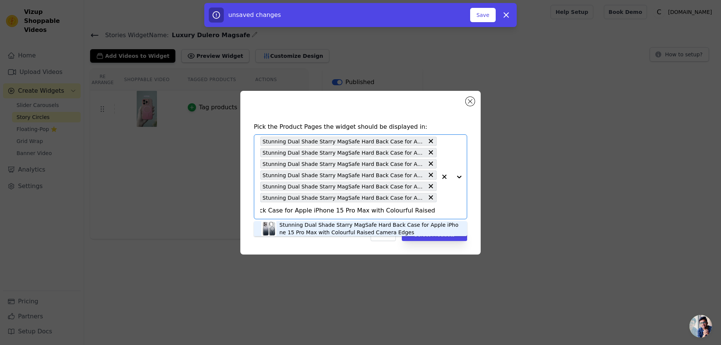
click at [292, 231] on div "Stunning Dual Shade Starry MagSafe Hard Back Case for Apple iPhone 15 Pro Max w…" at bounding box center [369, 228] width 180 height 15
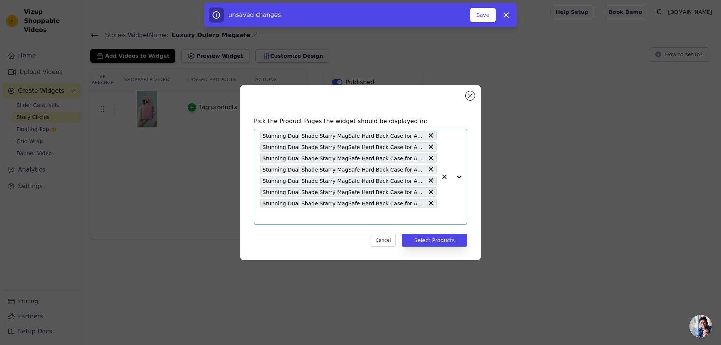
paste input "Stunning Dual Shade Starry MagSafe Hard Back Case for Apple iPhone 16 Pro with …"
type input "Stunning Dual Shade Starry MagSafe Hard Back Case for Apple iPhone 16 Pro with …"
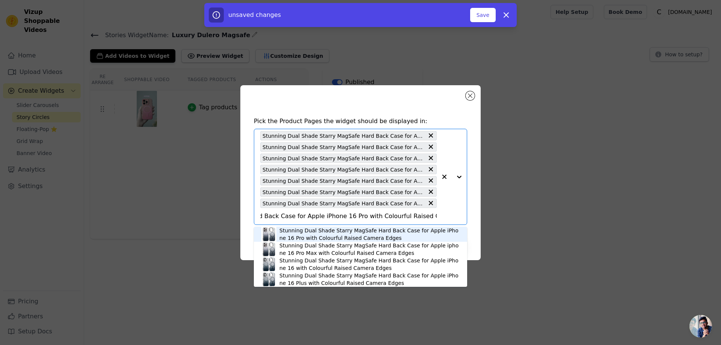
click at [312, 237] on div "Stunning Dual Shade Starry MagSafe Hard Back Case for Apple iPhone 16 Pro with …" at bounding box center [369, 234] width 180 height 15
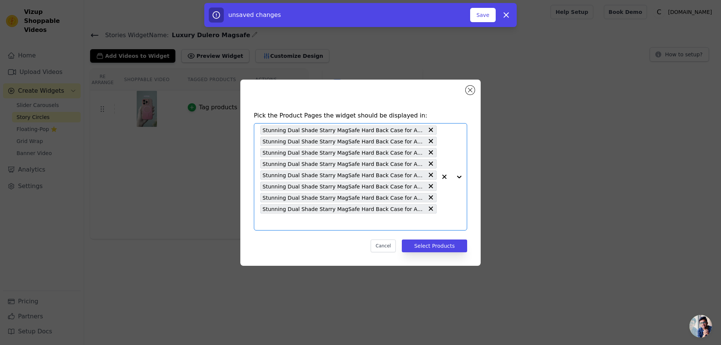
paste input "Stunning Dual Shade Starry MagSafe Hard Back Case for Apple iphone 16 Pro Max w…"
type input "Stunning Dual Shade Starry MagSafe Hard Back Case for Apple iphone 16 Pro Max w…"
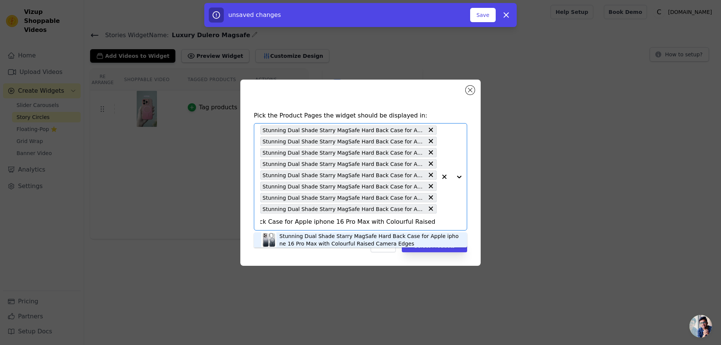
click at [332, 240] on div "Stunning Dual Shade Starry MagSafe Hard Back Case for Apple iphone 16 Pro Max w…" at bounding box center [369, 239] width 180 height 15
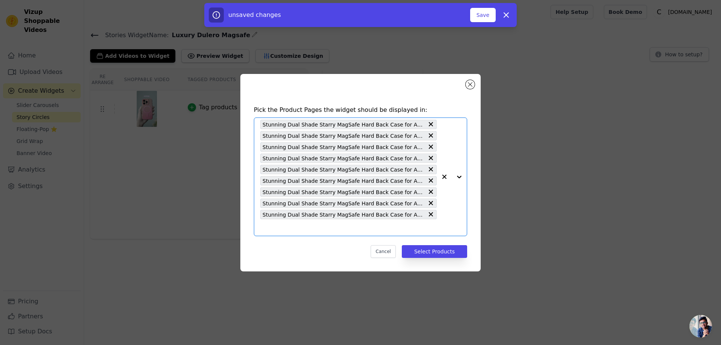
paste input "Stunning Dual Shade Starry MagSafe Hard Back Case for Apple iPhone 16 with Colo…"
type input "Stunning Dual Shade Starry MagSafe Hard Back Case for Apple iPhone 16 with Colo…"
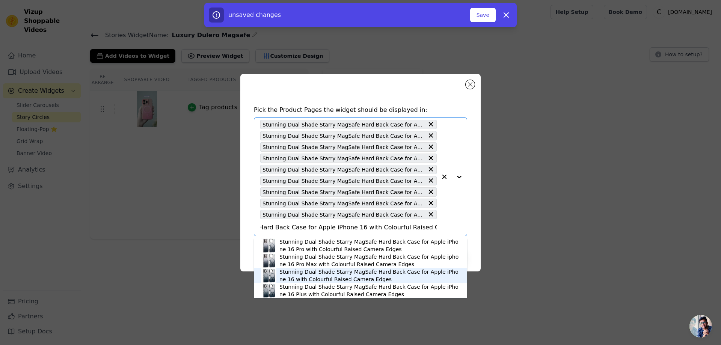
click at [289, 279] on div "Stunning Dual Shade Starry MagSafe Hard Back Case for Apple iPhone 16 with Colo…" at bounding box center [369, 275] width 180 height 15
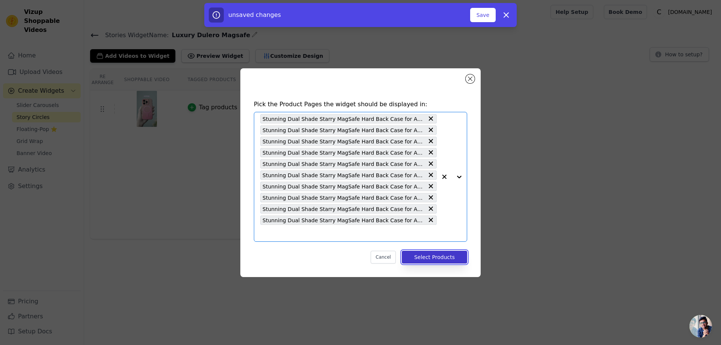
click at [426, 256] on button "Select Products" at bounding box center [434, 257] width 65 height 13
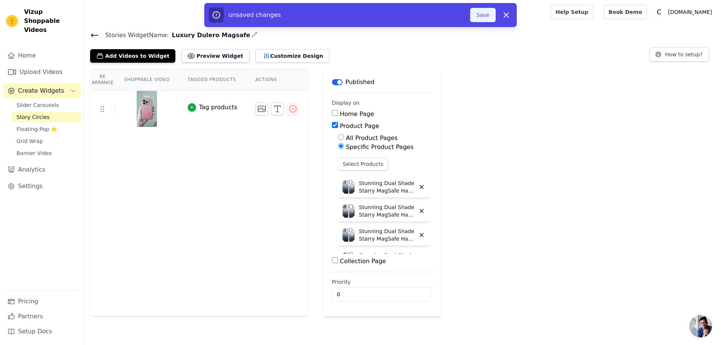
click at [477, 17] on button "Save" at bounding box center [483, 15] width 26 height 14
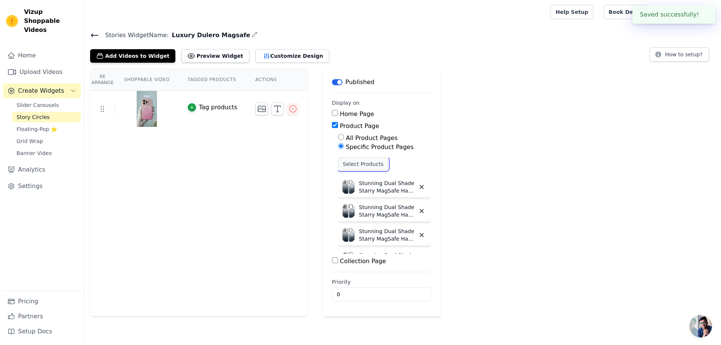
click at [353, 165] on button "Select Products" at bounding box center [363, 164] width 50 height 13
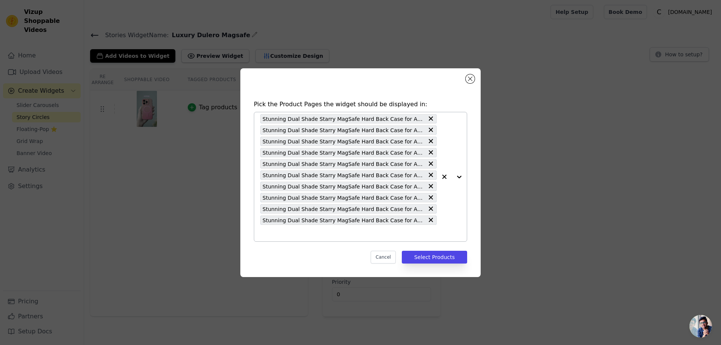
click at [268, 236] on input "text" at bounding box center [348, 233] width 176 height 9
click at [267, 236] on input "text" at bounding box center [348, 233] width 176 height 9
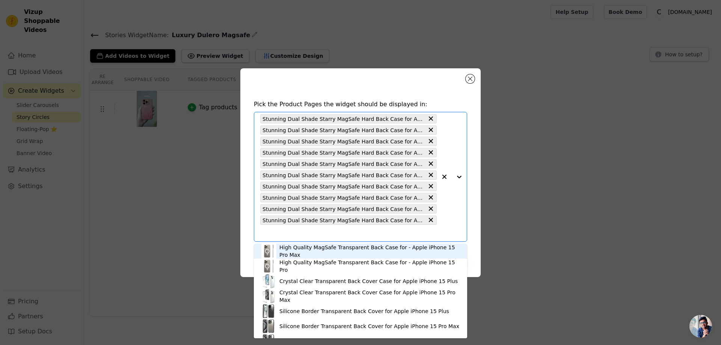
paste input "Stunning Dual Shade Starry MagSafe Hard Back Case for Apple iPhone 16 Plus with…"
type input "Stunning Dual Shade Starry MagSafe Hard Back Case for Apple iPhone 16 Plus with…"
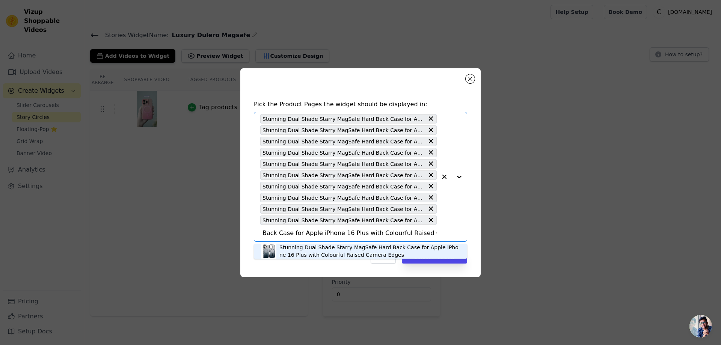
click at [301, 252] on div "Stunning Dual Shade Starry MagSafe Hard Back Case for Apple iPhone 16 Plus with…" at bounding box center [369, 251] width 180 height 15
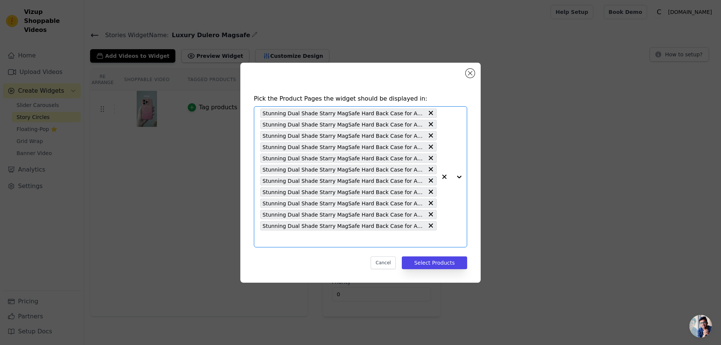
paste input "Stunning Dual Shade Starry MagSafe Hard Back Case for Samsung S23 Ultra 5G with…"
type input "Stunning Dual Shade Starry MagSafe Hard Back Case for Samsung S23 Ultra 5G with…"
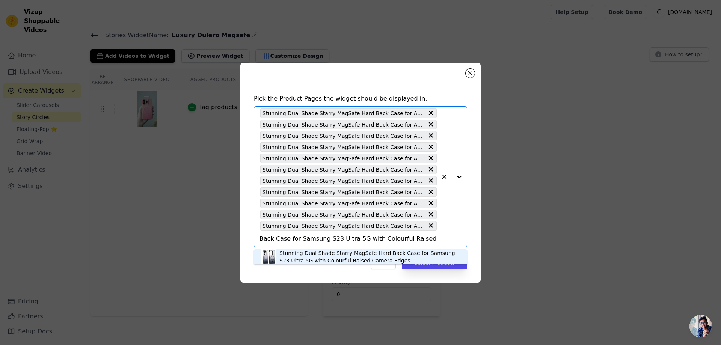
click at [306, 254] on div "Stunning Dual Shade Starry MagSafe Hard Back Case for Samsung S23 Ultra 5G with…" at bounding box center [369, 256] width 180 height 15
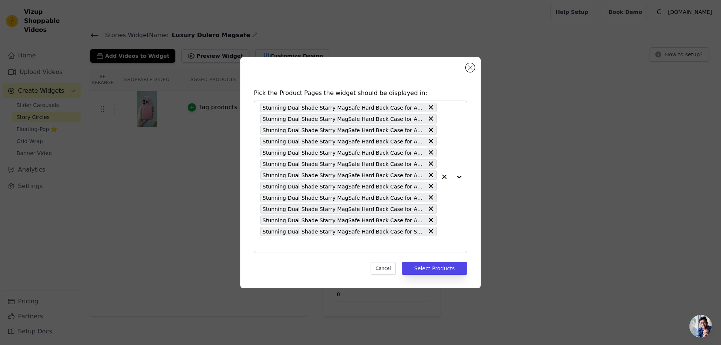
click at [265, 249] on div "Stunning Dual Shade Starry MagSafe Hard Back Case for Apple iPhone 13 with Colo…" at bounding box center [348, 177] width 176 height 152
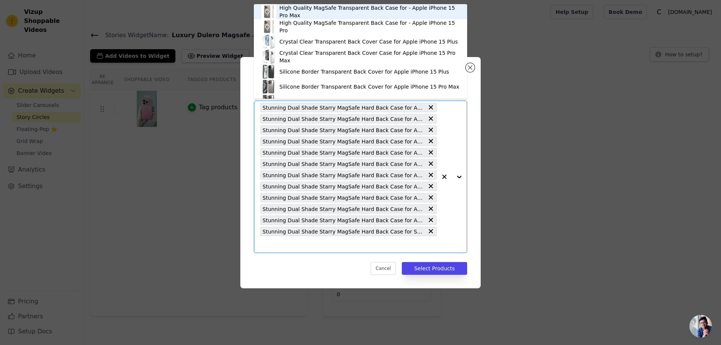
paste input "Stunning Dual Shade Starry MagSafe Hard Back Case for Samsung S24 Ultra 5G with…"
type input "Stunning Dual Shade Starry MagSafe Hard Back Case for Samsung S24 Ultra 5G with…"
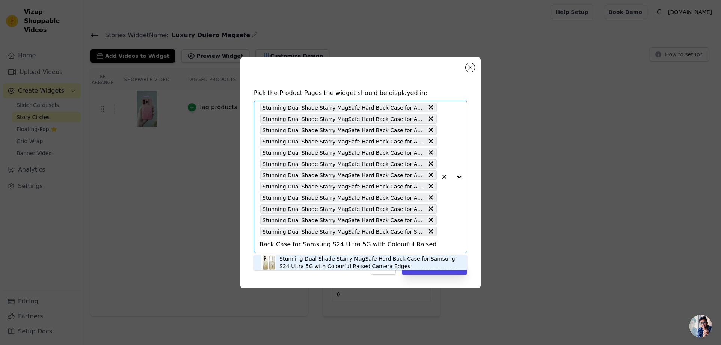
click at [293, 263] on div "Stunning Dual Shade Starry MagSafe Hard Back Case for Samsung S24 Ultra 5G with…" at bounding box center [369, 262] width 180 height 15
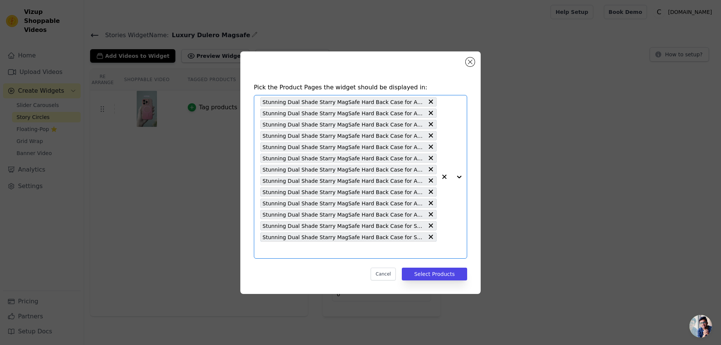
paste input "Stunning Dual Shade Starry MagSafe Hard Back Case for Samsung S25 5G with Colou…"
type input "Stunning Dual Shade Starry MagSafe Hard Back Case for Samsung S25 5G with Colou…"
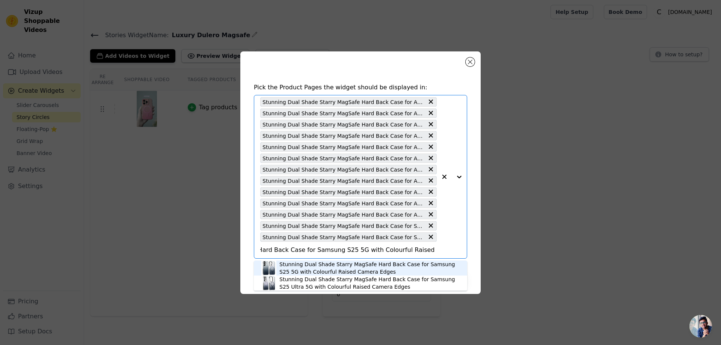
click at [300, 267] on div "Stunning Dual Shade Starry MagSafe Hard Back Case for Samsung S25 5G with Colou…" at bounding box center [369, 268] width 180 height 15
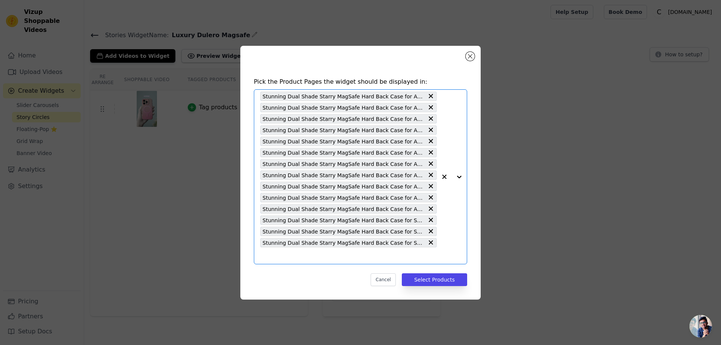
paste input "Stunning Dual Shade Starry MagSafe Hard Back Case for Samsung S25 Ultra 5G with…"
type input "Stunning Dual Shade Starry MagSafe Hard Back Case for Samsung S25 Ultra 5G with…"
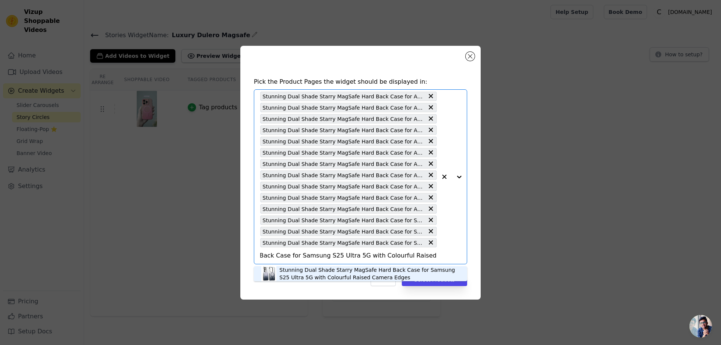
click at [312, 273] on div "Stunning Dual Shade Starry MagSafe Hard Back Case for Samsung S25 Ultra 5G with…" at bounding box center [369, 273] width 180 height 15
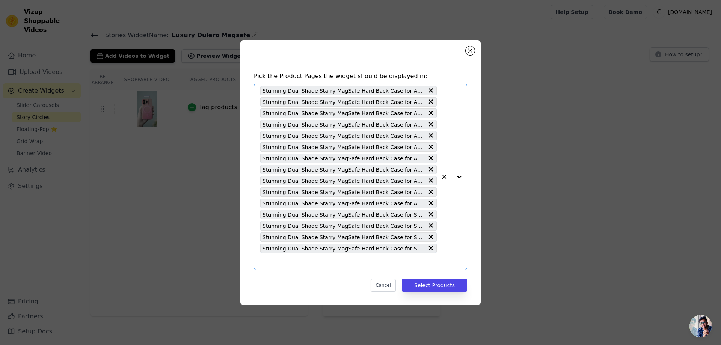
scroll to position [0, 0]
paste input "Stunning Dual Shade Starry MagSafe Hard Back Case for Samsung S24 5G with Colou…"
type input "Stunning Dual Shade Starry MagSafe Hard Back Case for Samsung S24 5G with Colou…"
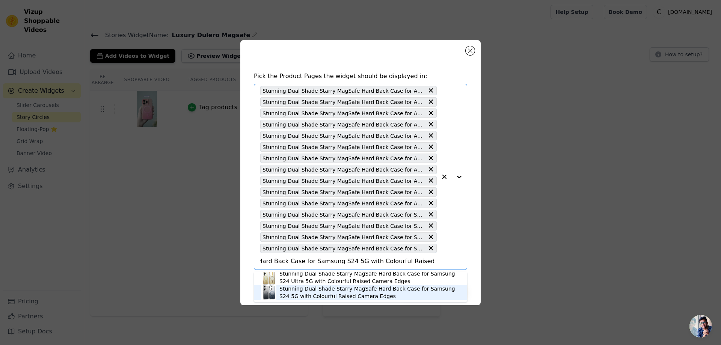
scroll to position [2, 0]
click at [299, 295] on div "Stunning Dual Shade Starry MagSafe Hard Back Case for Samsung S24 5G with Colou…" at bounding box center [369, 292] width 180 height 15
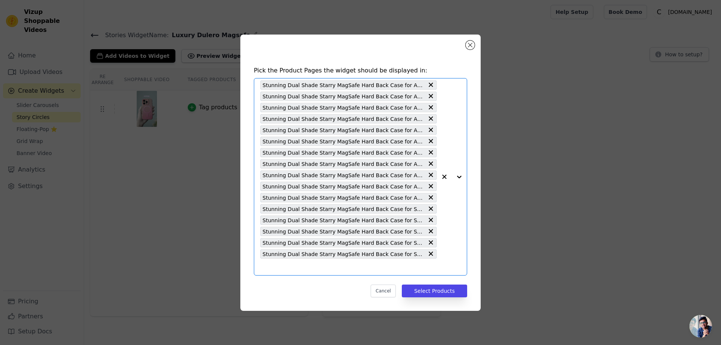
paste input "Stunning Dual Shade Starry MagSafe Hard Back Case for Samsung S23 5G with Colou…"
type input "Stunning Dual Shade Starry MagSafe Hard Back Case for Samsung S23 5G with Colou…"
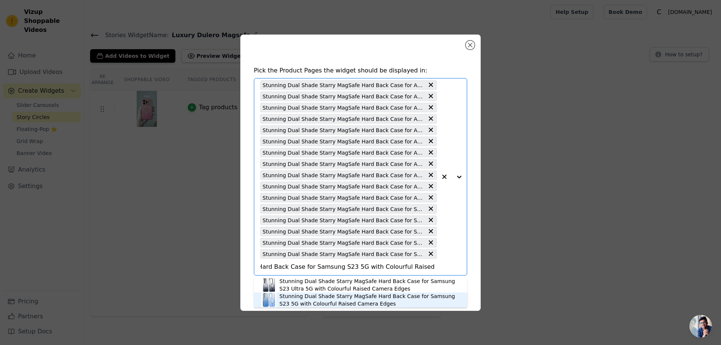
click at [327, 302] on div "Stunning Dual Shade Starry MagSafe Hard Back Case for Samsung S23 5G with Colou…" at bounding box center [369, 300] width 180 height 15
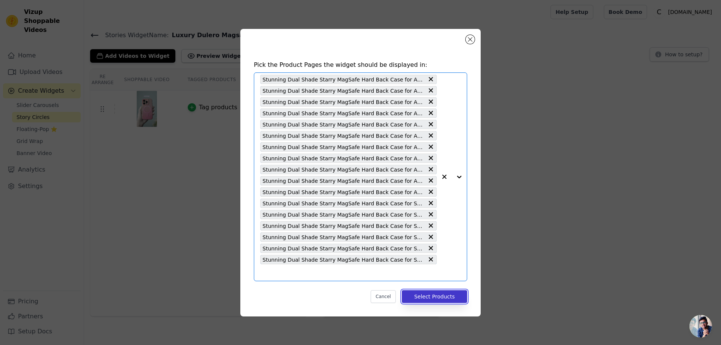
click at [427, 296] on button "Select Products" at bounding box center [434, 296] width 65 height 13
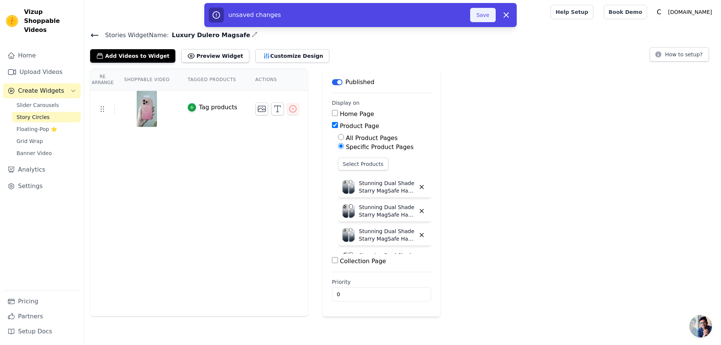
click at [478, 12] on button "Save" at bounding box center [483, 15] width 26 height 14
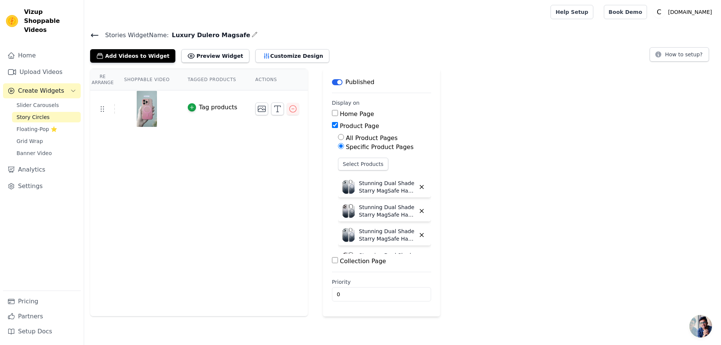
click at [94, 35] on icon at bounding box center [94, 35] width 7 height 3
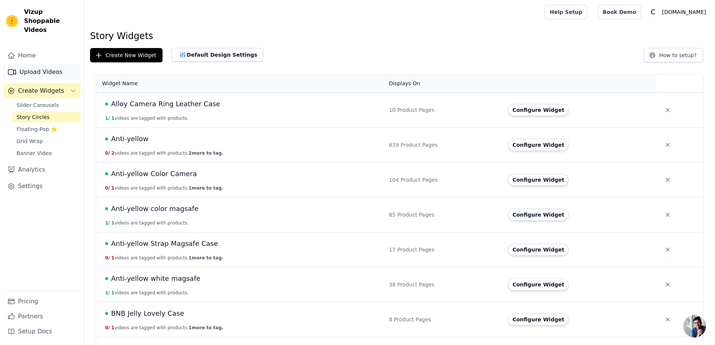
click at [60, 65] on link "Upload Videos" at bounding box center [42, 72] width 78 height 15
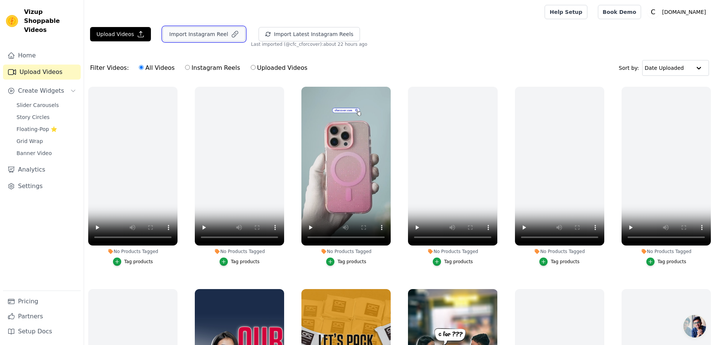
click at [177, 30] on button "Import Instagram Reel" at bounding box center [204, 34] width 82 height 14
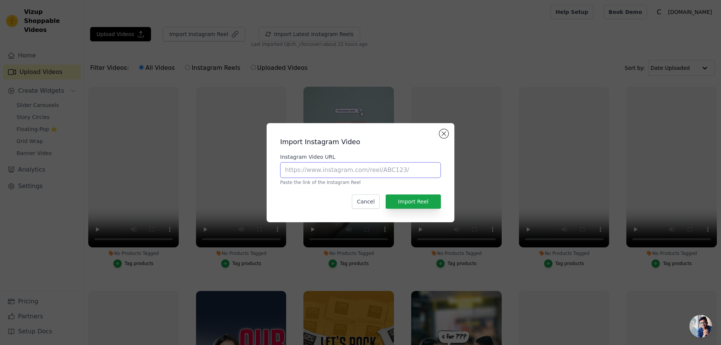
click at [337, 166] on input "Instagram Video URL" at bounding box center [360, 170] width 161 height 16
paste input "https://www.instagram.com/reel/DIyo_SNslPa/#"
type input "https://www.instagram.com/reel/DIyo_SNslPa/#"
click at [410, 202] on button "Import Reel" at bounding box center [413, 202] width 55 height 14
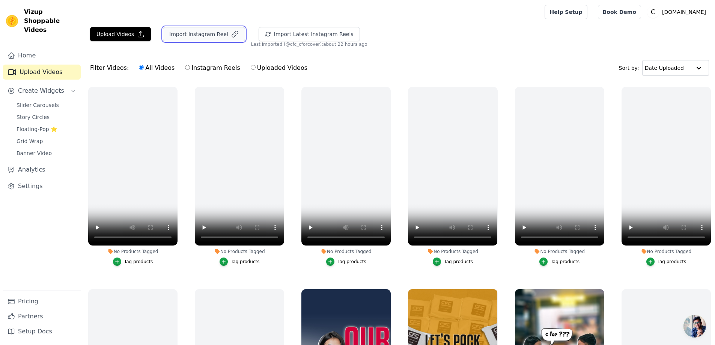
click at [210, 33] on button "Import Instagram Reel" at bounding box center [204, 34] width 82 height 14
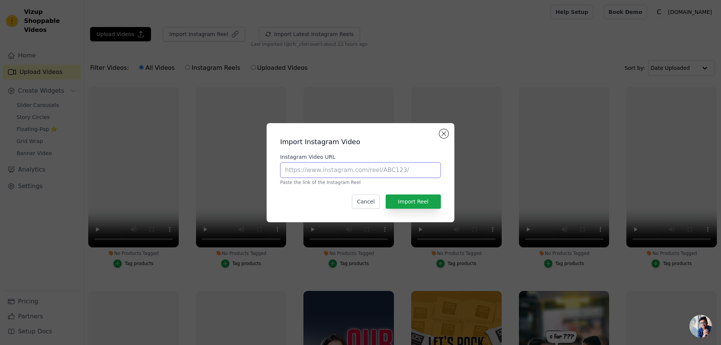
click at [289, 168] on input "Instagram Video URL" at bounding box center [360, 170] width 161 height 16
paste input "[URL][DOMAIN_NAME]"
type input "[URL][DOMAIN_NAME]"
click at [406, 199] on button "Import Reel" at bounding box center [413, 202] width 55 height 14
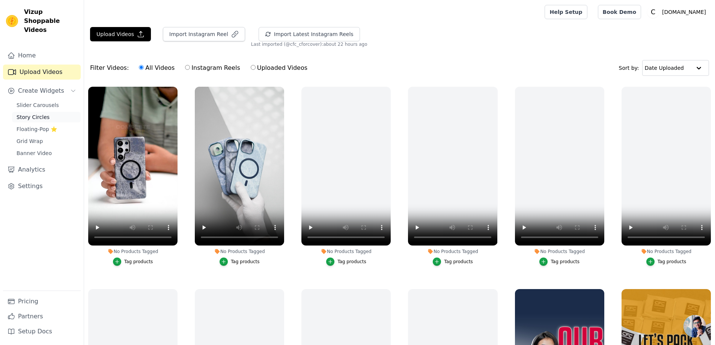
click at [44, 113] on span "Story Circles" at bounding box center [33, 117] width 33 height 8
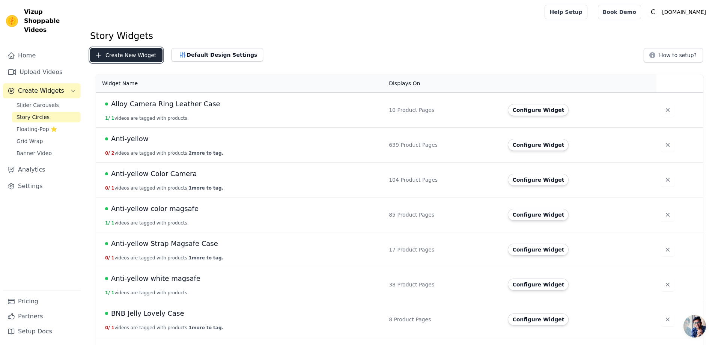
click at [107, 52] on button "Create New Widget" at bounding box center [126, 55] width 72 height 14
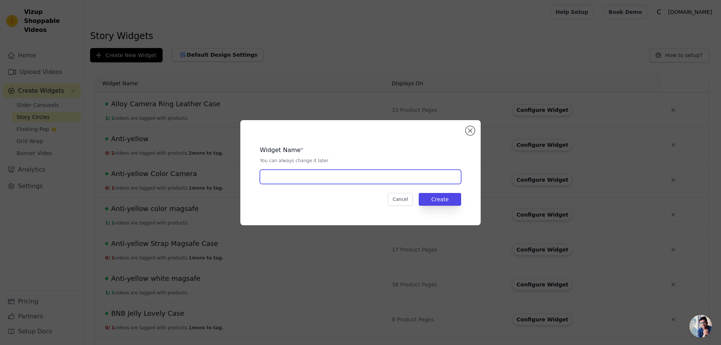
click at [266, 181] on input "text" at bounding box center [360, 177] width 201 height 14
paste input "Denim Magsafe Case"
type input "Denim Magsafe Case"
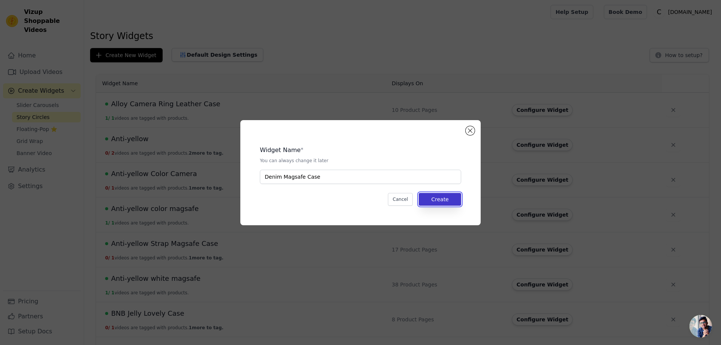
click at [433, 201] on button "Create" at bounding box center [440, 199] width 42 height 13
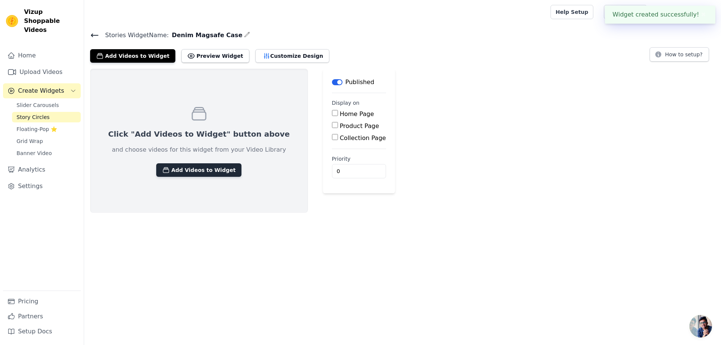
click at [191, 169] on button "Add Videos to Widget" at bounding box center [198, 170] width 85 height 14
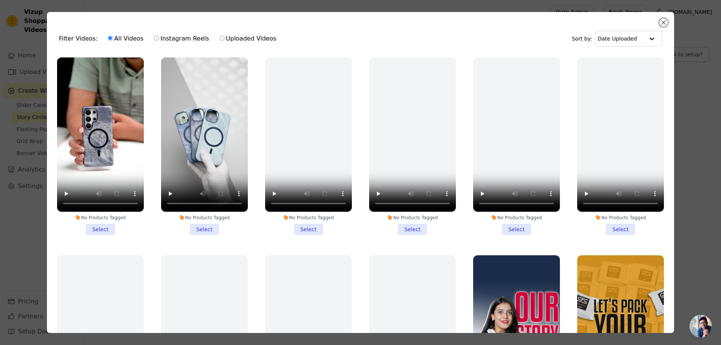
click at [204, 225] on li "No Products Tagged Select" at bounding box center [204, 146] width 87 height 178
click at [0, 0] on input "No Products Tagged Select" at bounding box center [0, 0] width 0 height 0
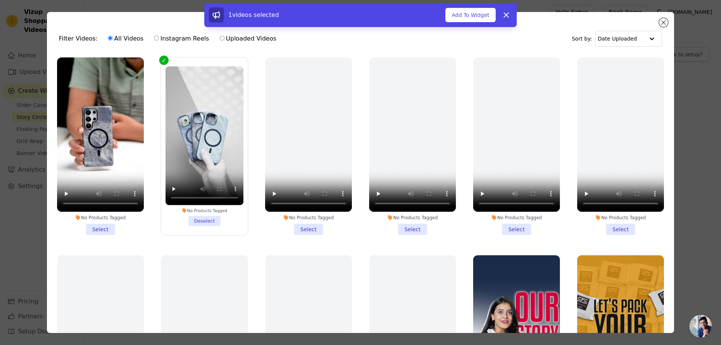
click at [99, 225] on li "No Products Tagged Select" at bounding box center [100, 146] width 87 height 178
click at [0, 0] on input "No Products Tagged Select" at bounding box center [0, 0] width 0 height 0
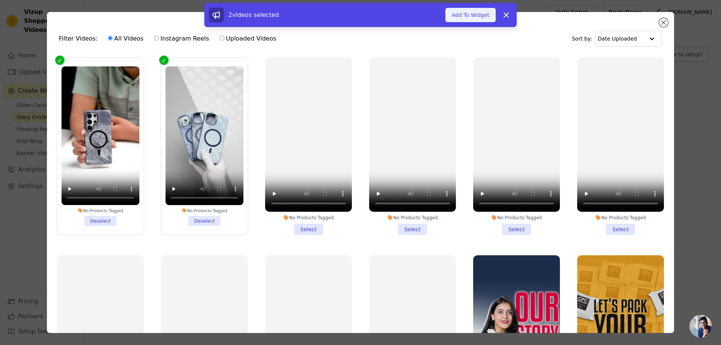
click at [464, 14] on button "Add To Widget" at bounding box center [470, 15] width 50 height 14
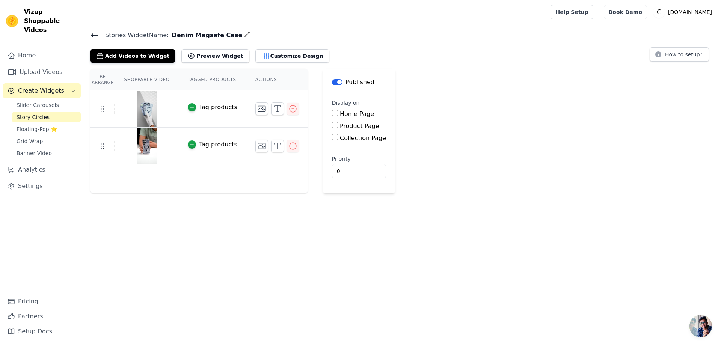
click at [332, 125] on input "Product Page" at bounding box center [335, 125] width 6 height 6
checkbox input "true"
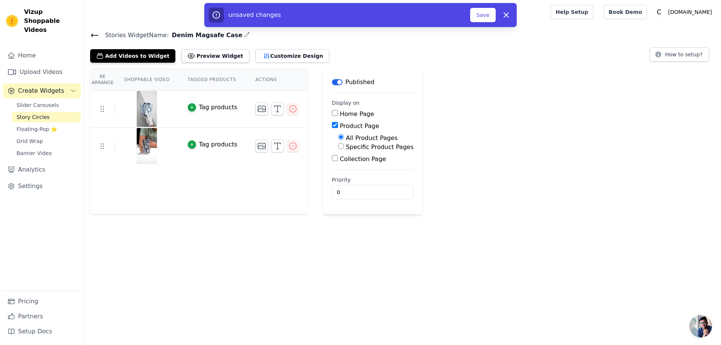
click at [338, 146] on input "Specific Product Pages" at bounding box center [341, 146] width 6 height 6
radio input "true"
click at [339, 161] on button "Select Products" at bounding box center [363, 164] width 50 height 13
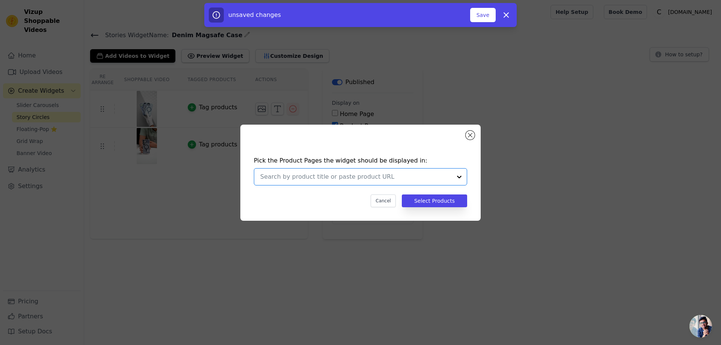
click at [267, 178] on input "text" at bounding box center [356, 176] width 192 height 9
click at [270, 176] on input "text" at bounding box center [356, 176] width 192 height 9
click at [262, 178] on input "text" at bounding box center [356, 176] width 192 height 9
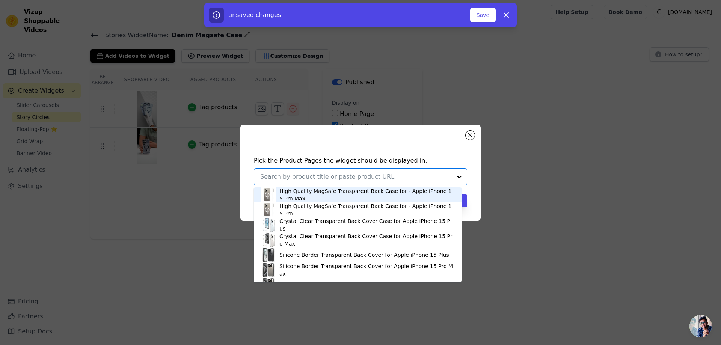
paste input "Classic Denim Finish Back Case For Apple iPhone 14 Pro Max With MagSafe Support"
type input "Classic Denim Finish Back Case For Apple iPhone 14 Pro Max With MagSafe Support"
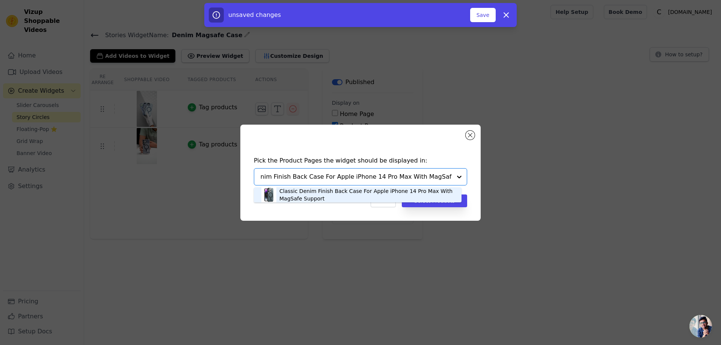
click at [333, 194] on div "Classic Denim Finish Back Case For Apple iPhone 14 Pro Max With MagSafe Support" at bounding box center [366, 194] width 175 height 15
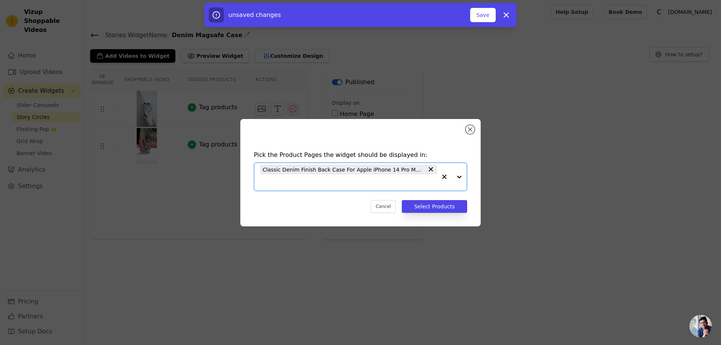
scroll to position [0, 0]
paste input "Classic Denim Finish Back Case For Apple iPhone 14 Pro With MagSafe Support"
type input "Classic Denim Finish Back Case For Apple iPhone 14 Pro With MagSafe Support"
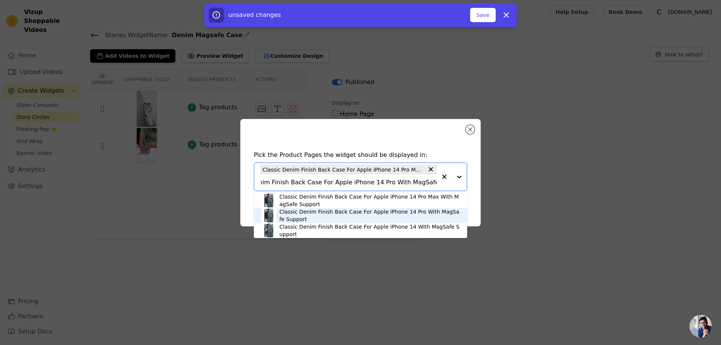
click at [309, 216] on div "Classic Denim Finish Back Case For Apple iPhone 14 Pro With MagSafe Support" at bounding box center [369, 215] width 180 height 15
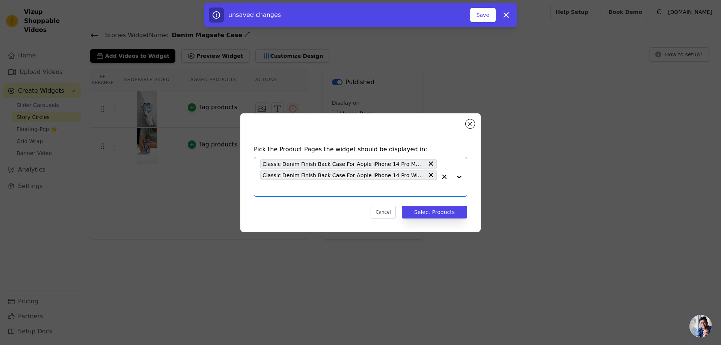
paste input "Classic Denim Finish Back Case For Apple iPhone 15 Pro Max With MagSafe Support"
type input "Classic Denim Finish Back Case For Apple iPhone 15 Pro Max With MagSafe Support"
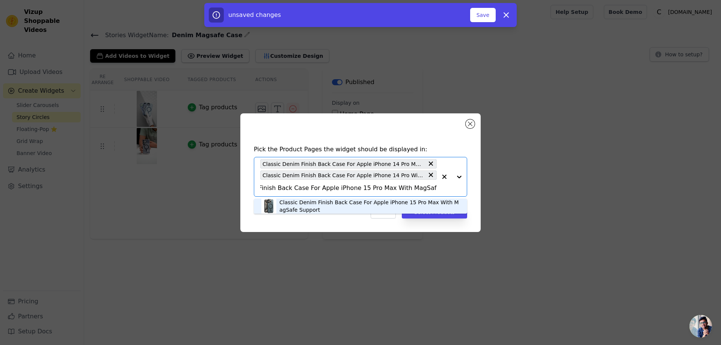
click at [297, 212] on div "Classic Denim Finish Back Case For Apple iPhone 15 Pro Max With MagSafe Support" at bounding box center [369, 206] width 180 height 15
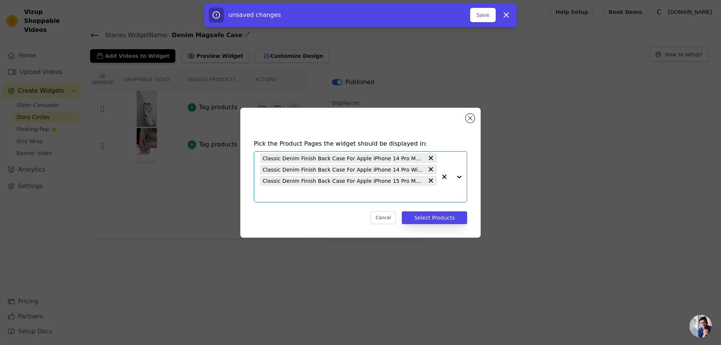
paste input "Classic Denim Finish Back Case For Apple iPhone 15 Pro With MagSafe Support"
type input "Classic Denim Finish Back Case For Apple iPhone 15 Pro With MagSafe Support"
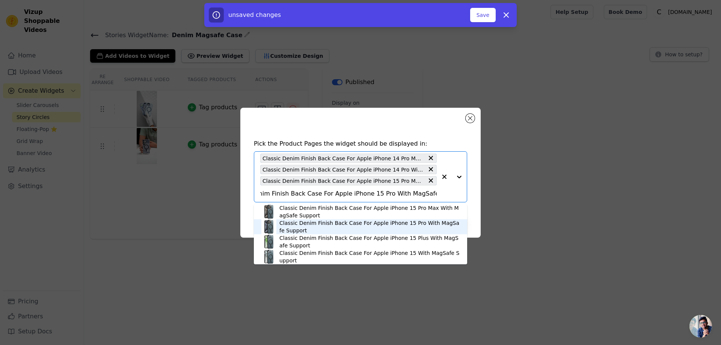
click at [299, 225] on div "Classic Denim Finish Back Case For Apple iPhone 15 Pro With MagSafe Support" at bounding box center [369, 226] width 180 height 15
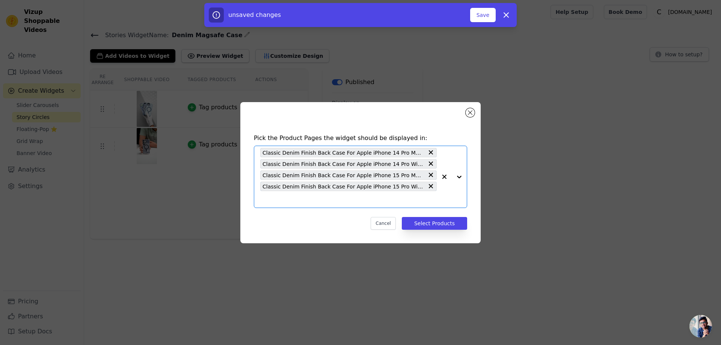
paste input "Classic Denim Finish Back Case For Apple iPhone 16 With MagSafe Support"
type input "Classic Denim Finish Back Case For Apple iPhone 16 With MagSafe Support"
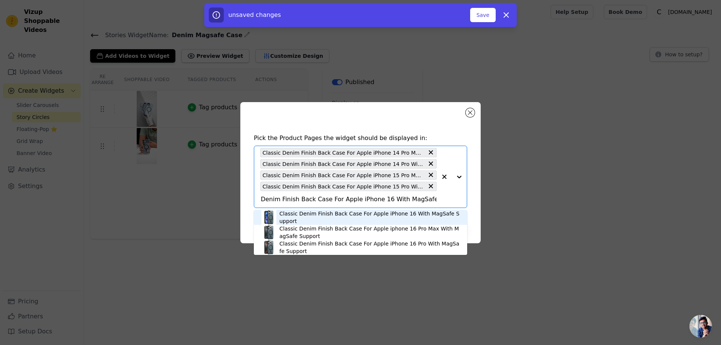
click at [293, 216] on div "Classic Denim Finish Back Case For Apple iPhone 16 With MagSafe Support" at bounding box center [369, 217] width 180 height 15
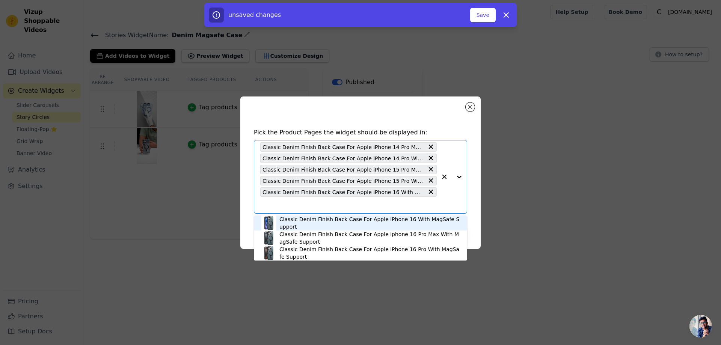
scroll to position [0, 0]
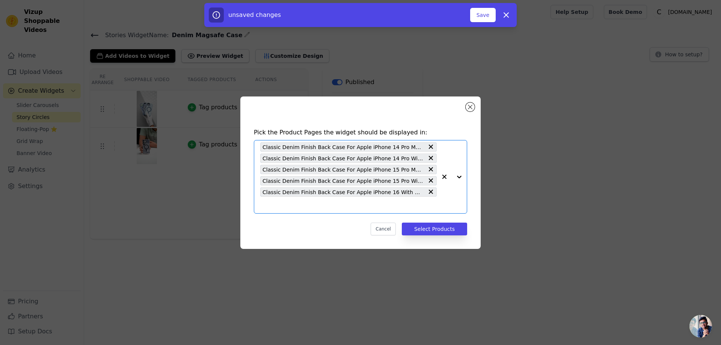
paste input "Classic Denim Finish Back Case For Apple iphone 16 Pro Max With MagSafe Support"
type input "Classic Denim Finish Back Case For Apple iphone 16 Pro Max With MagSafe Support"
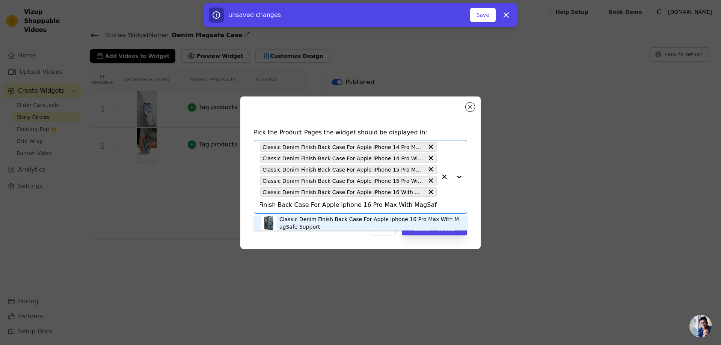
click at [302, 224] on div "Classic Denim Finish Back Case For Apple iphone 16 Pro Max With MagSafe Support" at bounding box center [369, 223] width 180 height 15
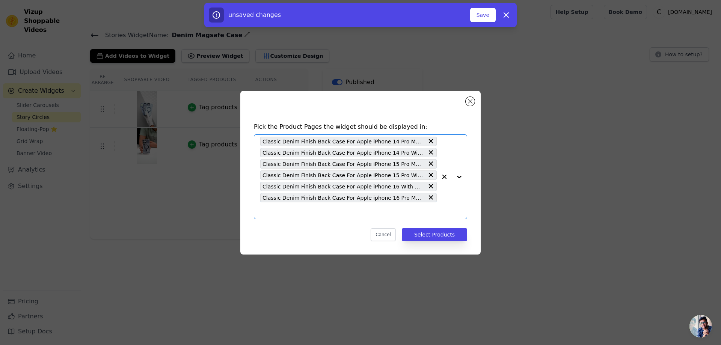
paste input "Classic Denim Finish Back Case For Apple iPhone 16 Pro With MagSafe Support"
type input "Classic Denim Finish Back Case For Apple iPhone 16 Pro With MagSafe Support"
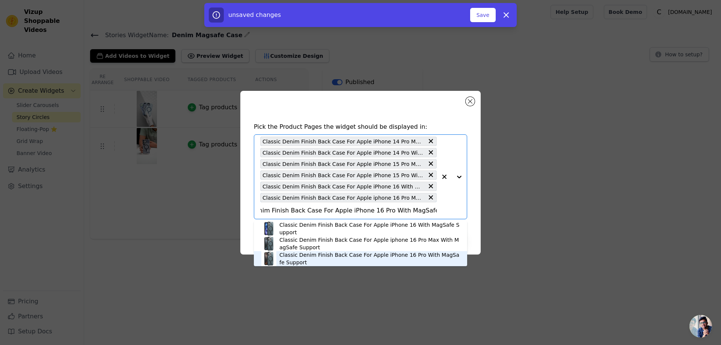
click at [323, 256] on div "Classic Denim Finish Back Case For Apple iPhone 16 Pro With MagSafe Support" at bounding box center [369, 258] width 180 height 15
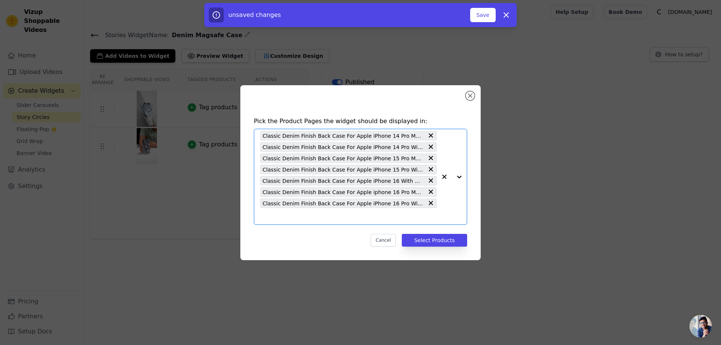
scroll to position [0, 0]
paste input "Classic Denim Finish Back Case For Apple iPhone 14 With MagSafe Support"
type input "Classic Denim Finish Back Case For Apple iPhone 14 With MagSafe Support"
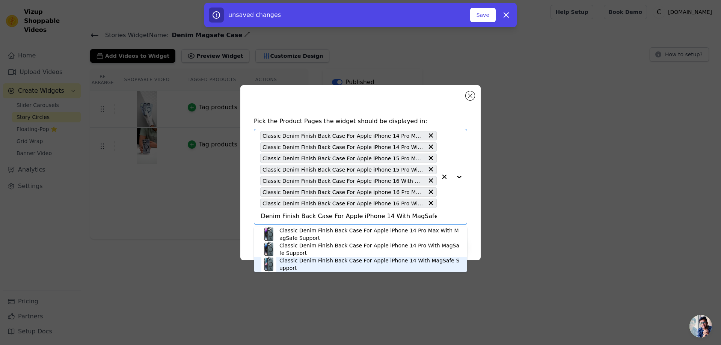
click at [320, 264] on div "Classic Denim Finish Back Case For Apple iPhone 14 With MagSafe Support" at bounding box center [369, 264] width 180 height 15
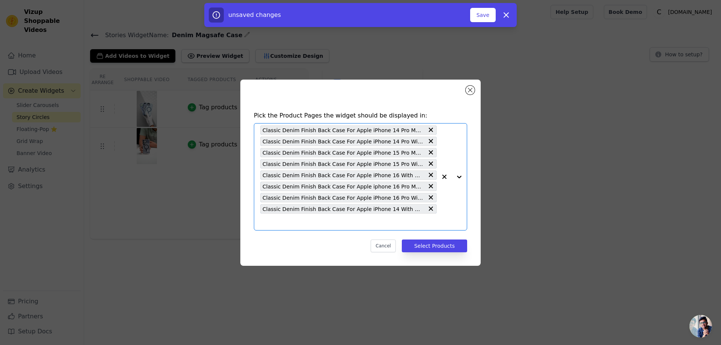
scroll to position [0, 0]
paste input "Classic Denim Finish Back Case For Apple iPhone 15 Plus With MagSafe Support"
type input "Classic Denim Finish Back Case For Apple iPhone 15 Plus With MagSafe Support"
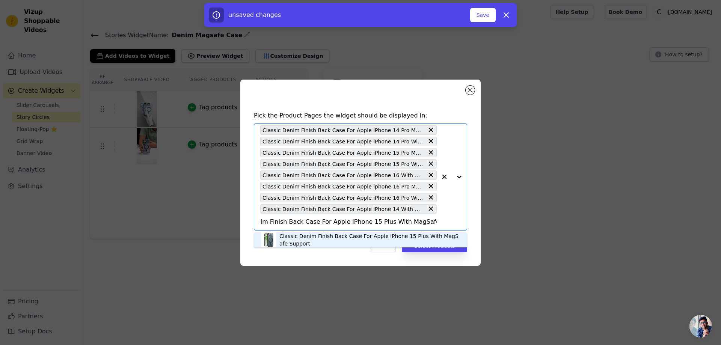
click at [321, 237] on div "Classic Denim Finish Back Case For Apple iPhone 15 Plus With MagSafe Support" at bounding box center [369, 239] width 180 height 15
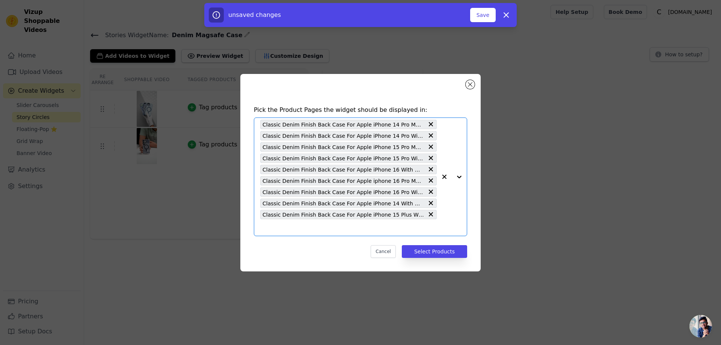
paste input "Classic Denim Finish Back Case For Apple iPhone 15 With MagSafe Support"
type input "Classic Denim Finish Back Case For Apple iPhone 15 With MagSafe Support"
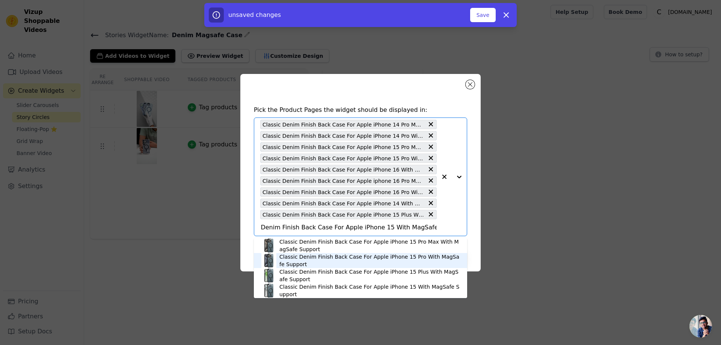
scroll to position [2, 0]
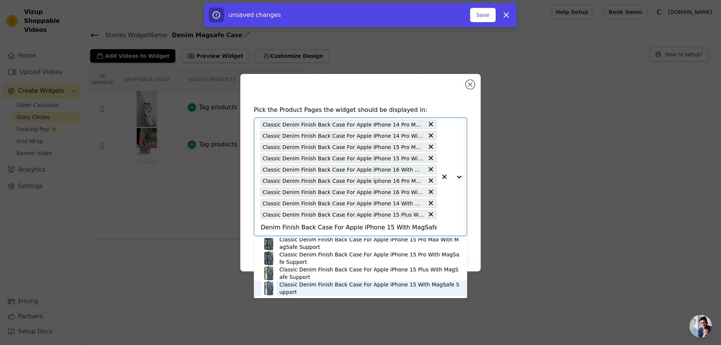
click at [314, 288] on div "Classic Denim Finish Back Case For Apple iPhone 15 With MagSafe Support" at bounding box center [369, 288] width 180 height 15
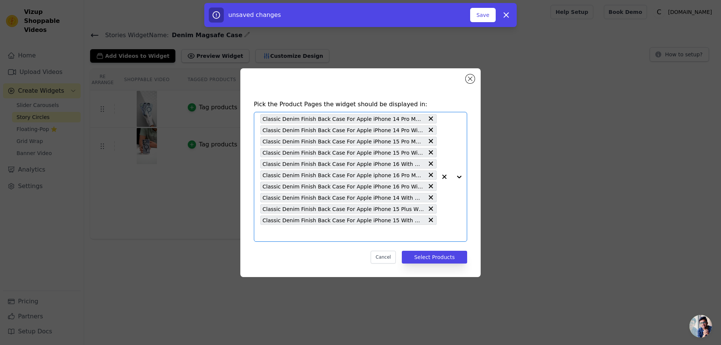
scroll to position [0, 0]
click at [440, 257] on button "Select Products" at bounding box center [434, 257] width 65 height 13
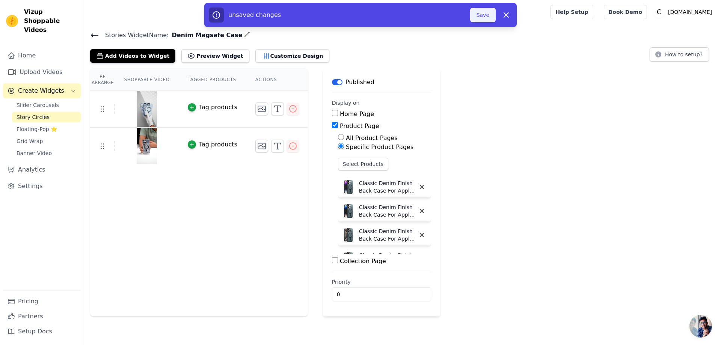
click at [480, 17] on button "Save" at bounding box center [483, 15] width 26 height 14
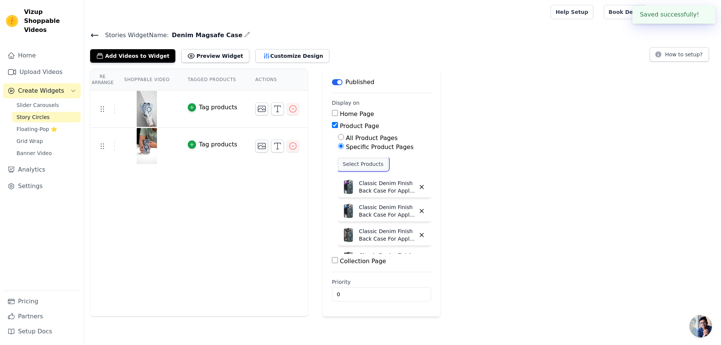
click at [358, 166] on button "Select Products" at bounding box center [363, 164] width 50 height 13
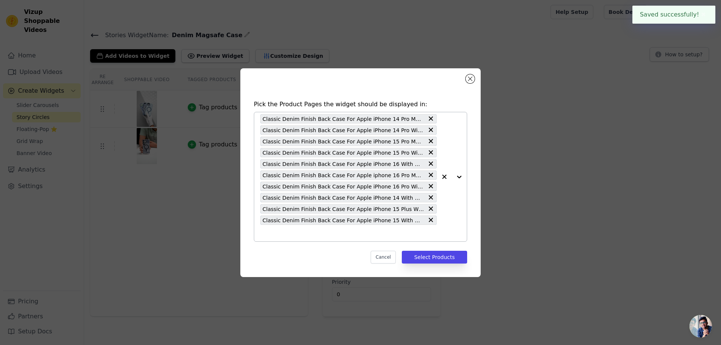
click at [267, 234] on input "text" at bounding box center [348, 233] width 176 height 9
click at [268, 234] on input "text" at bounding box center [348, 233] width 176 height 9
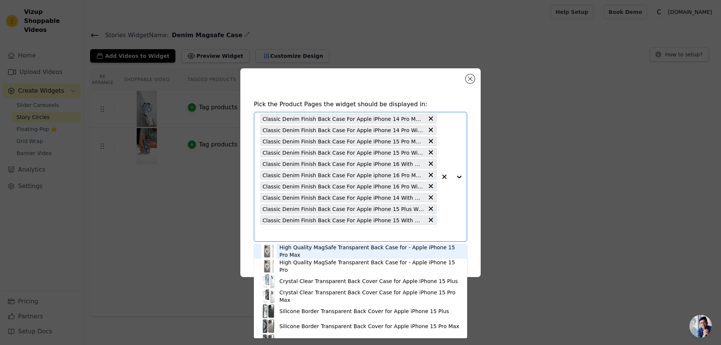
paste input "Classic Denim Finish Back Case For Samsung S23 5G With MagSafe Support"
type input "Classic Denim Finish Back Case For Samsung S23 5G With MagSafe Support"
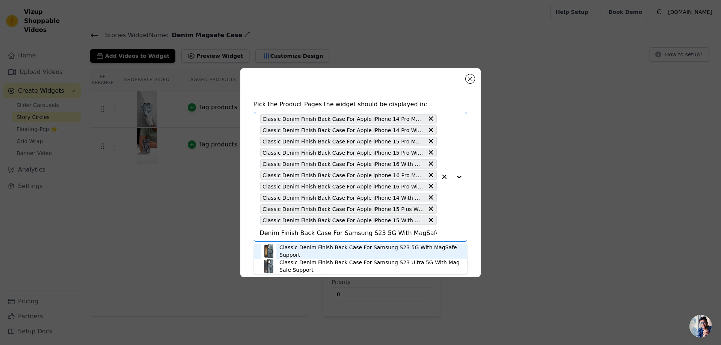
click at [293, 248] on div "Classic Denim Finish Back Case For Samsung S23 5G With MagSafe Support" at bounding box center [369, 251] width 180 height 15
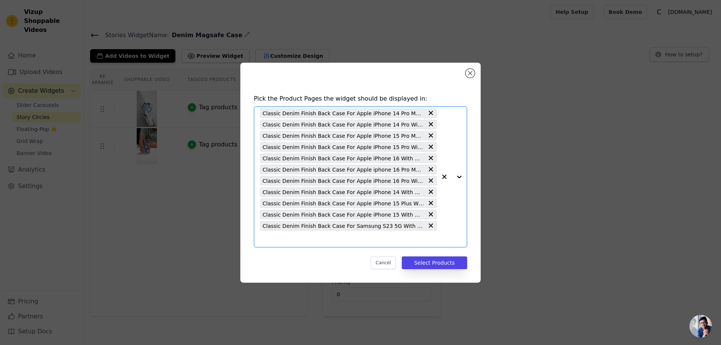
paste input "Classic Denim Finish Back Case For Samsung S24 5G With MagSafe Support"
type input "Classic Denim Finish Back Case For Samsung S24 5G With MagSafe Support"
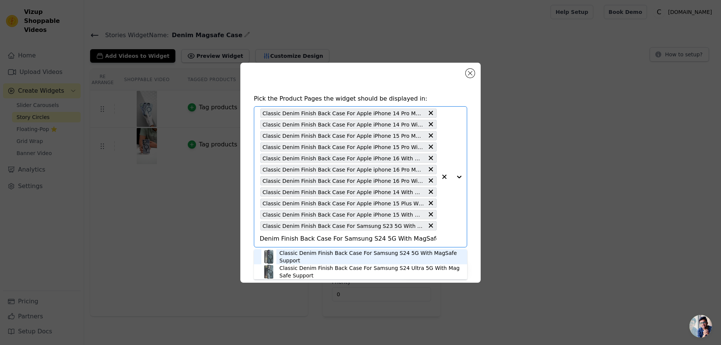
click at [318, 258] on div "Classic Denim Finish Back Case For Samsung S24 5G With MagSafe Support" at bounding box center [369, 256] width 180 height 15
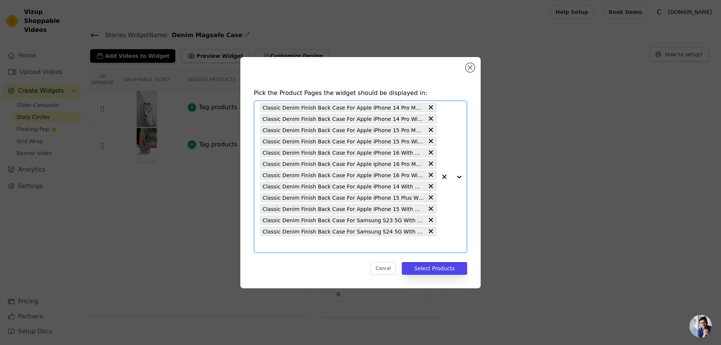
scroll to position [0, 0]
paste input "Classic Denim Finish Back Case For Samsung S25 5G With MagSafe Support"
type input "Classic Denim Finish Back Case For Samsung S25 5G With MagSafe Support"
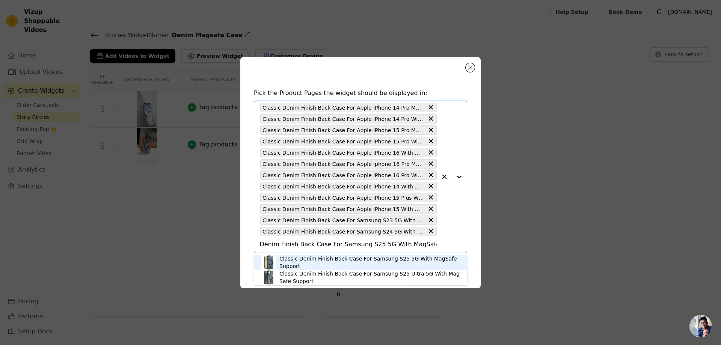
click at [311, 261] on div "Classic Denim Finish Back Case For Samsung S25 5G With MagSafe Support" at bounding box center [369, 262] width 180 height 15
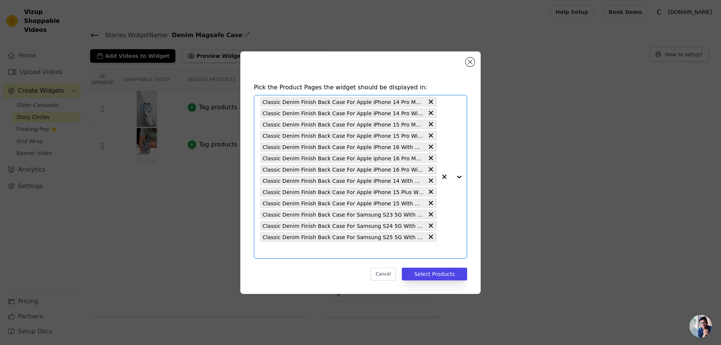
scroll to position [0, 0]
paste input "Classic Denim Finish Back Case For Samsung S23 Ultra 5G With MagSafe Support"
type input "Classic Denim Finish Back Case For Samsung S23 Ultra 5G With MagSafe Support"
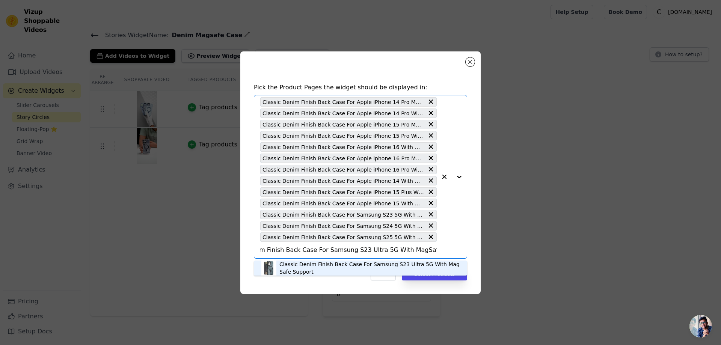
click at [314, 264] on div "Classic Denim Finish Back Case For Samsung S23 Ultra 5G With MagSafe Support" at bounding box center [369, 268] width 180 height 15
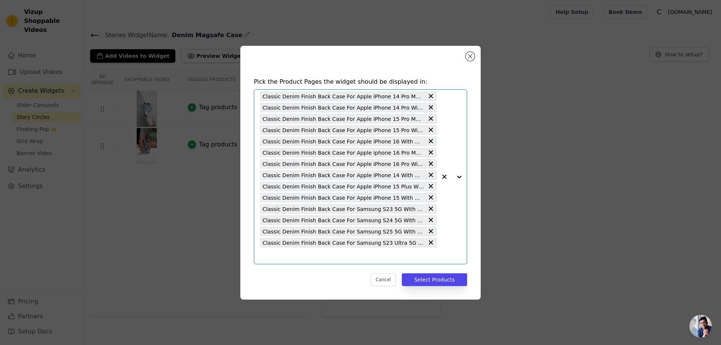
paste input "Classic Denim Finish Back Case For Samsung S24 Ultra 5G With MagSafe Support"
type input "Classic Denim Finish Back Case For Samsung S24 Ultra 5G With MagSafe Support"
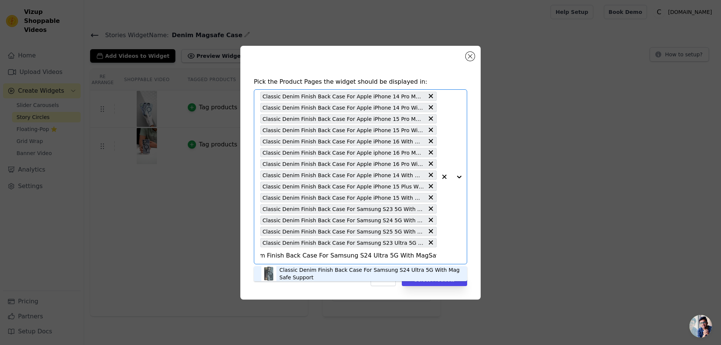
click at [323, 271] on div "Classic Denim Finish Back Case For Samsung S24 Ultra 5G With MagSafe Support" at bounding box center [369, 273] width 180 height 15
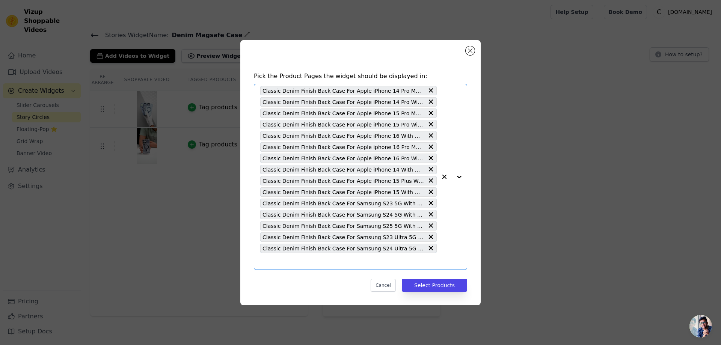
paste input "Classic Denim Finish Back Case For Samsung S25 Ultra 5G With MagSafe Support"
type input "Classic Denim Finish Back Case For Samsung S25 Ultra 5G With MagSafe Support"
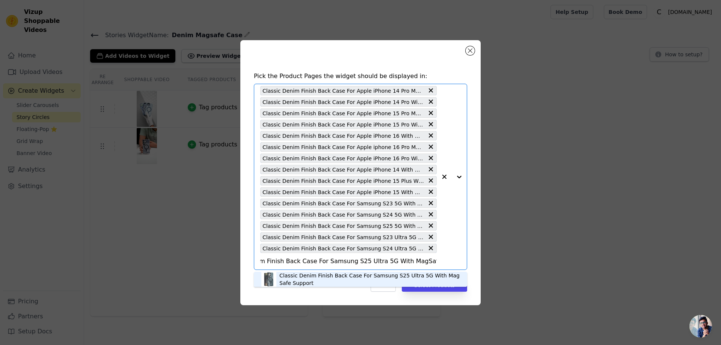
click at [308, 279] on div "Classic Denim Finish Back Case For Samsung S25 Ultra 5G With MagSafe Support" at bounding box center [369, 279] width 180 height 15
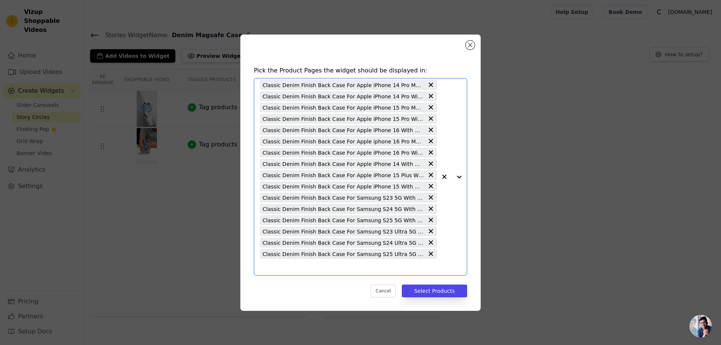
paste input "Classic Denim Finish Back Case For OnePlus 11R 5G With MagSafe Support"
type input "Classic Denim Finish Back Case For OnePlus 11R 5G With MagSafe Support"
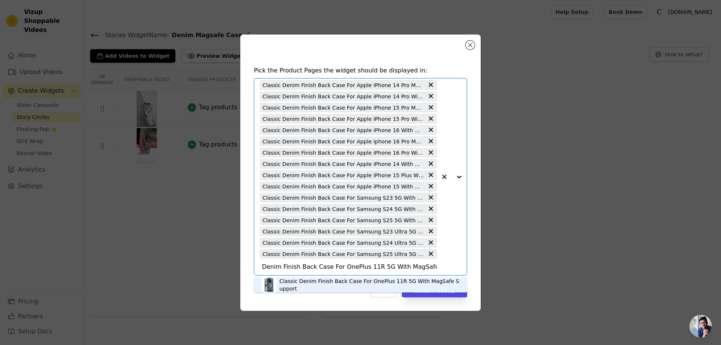
click at [316, 284] on div "Classic Denim Finish Back Case For OnePlus 11R 5G With MagSafe Support" at bounding box center [369, 285] width 180 height 15
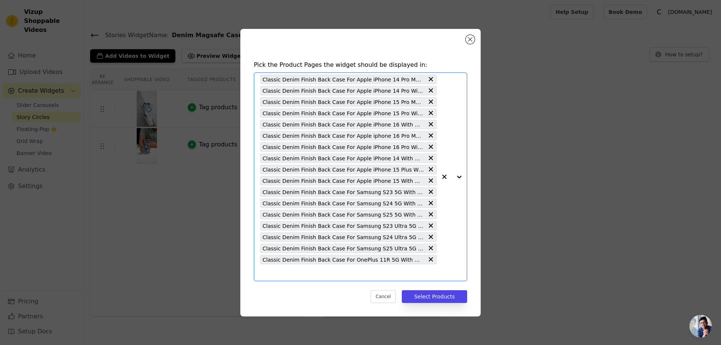
scroll to position [0, 0]
paste input "Classic Denim Finish Back Case For OnePlus 12R 5G With MagSafe Support"
type input "Classic Denim Finish Back Case For OnePlus 12R 5G With MagSafe Support"
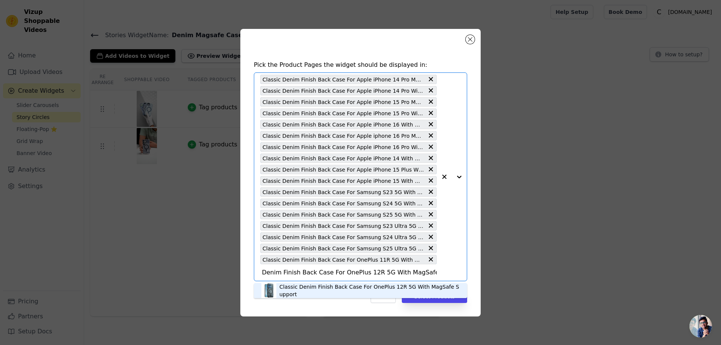
click at [306, 285] on div "Classic Denim Finish Back Case For OnePlus 12R 5G With MagSafe Support" at bounding box center [360, 290] width 198 height 15
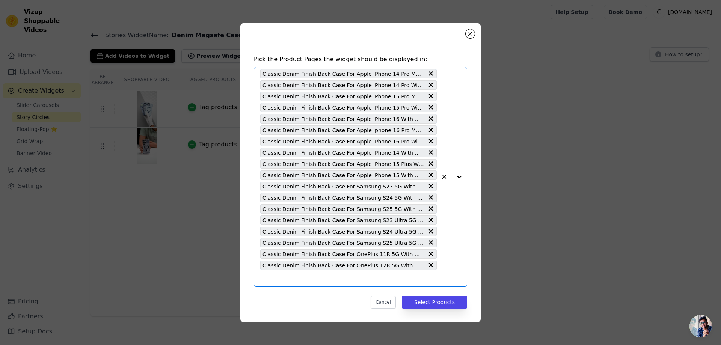
paste input "Classic Denim Finish Back Case For OnePlus 13R 5G With MagSafe Support"
type input "Classic Denim Finish Back Case For OnePlus 13R 5G With MagSafe Support"
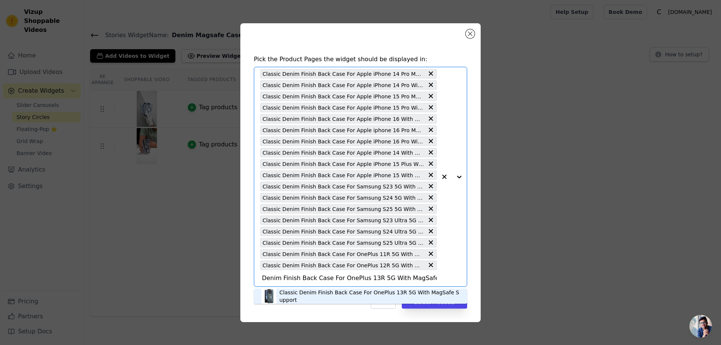
click at [321, 296] on div "Classic Denim Finish Back Case For OnePlus 13R 5G With MagSafe Support" at bounding box center [369, 296] width 180 height 15
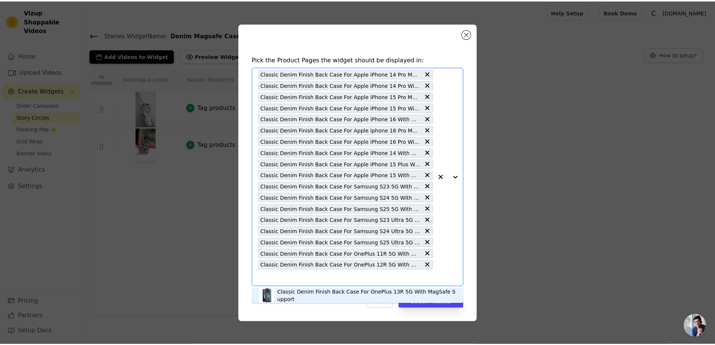
scroll to position [0, 0]
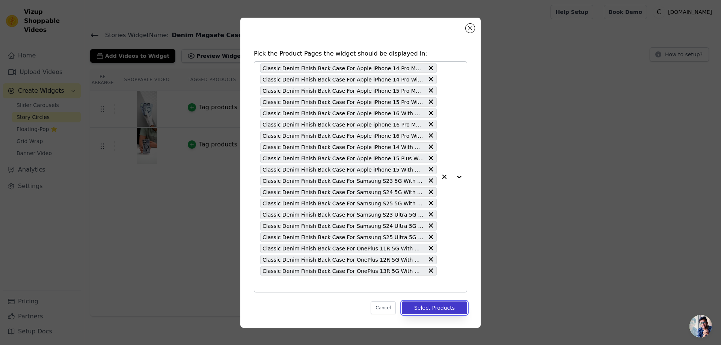
click at [436, 308] on button "Select Products" at bounding box center [434, 308] width 65 height 13
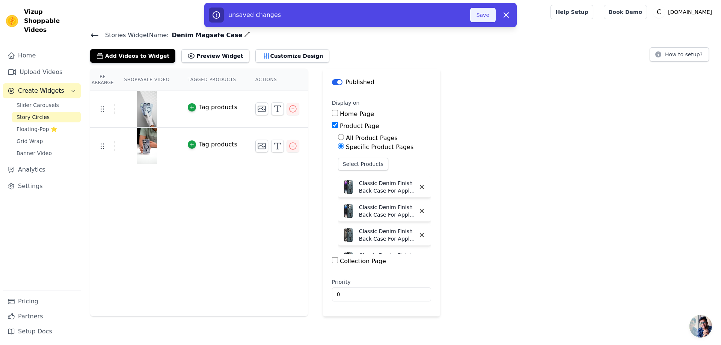
click at [481, 18] on button "Save" at bounding box center [483, 15] width 26 height 14
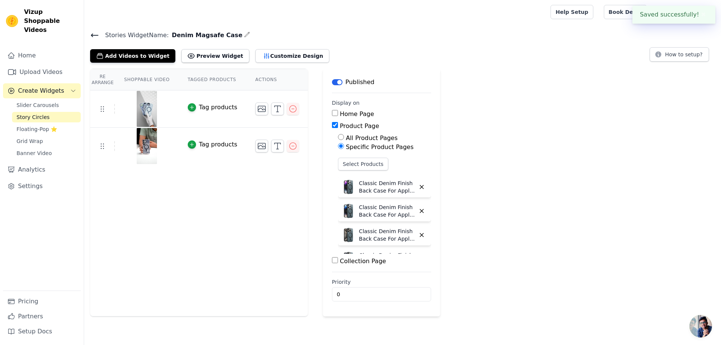
click at [93, 34] on icon at bounding box center [94, 35] width 9 height 9
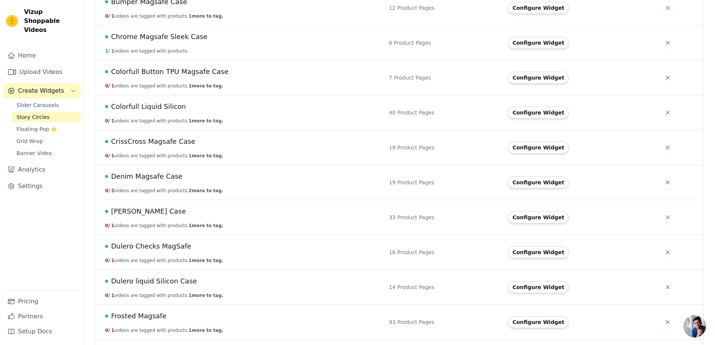
scroll to position [338, 0]
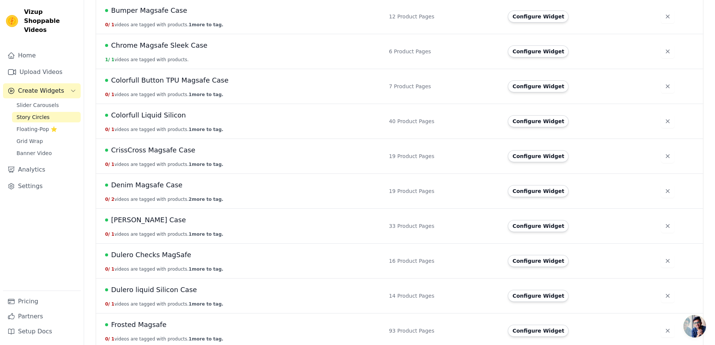
click at [144, 186] on span "Denim Magsafe Case" at bounding box center [146, 185] width 71 height 11
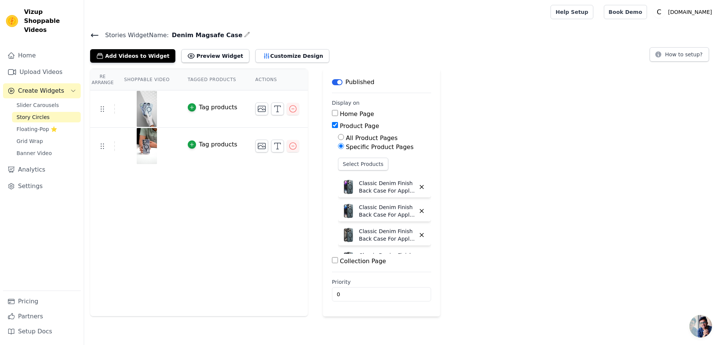
click at [93, 33] on icon at bounding box center [94, 35] width 9 height 9
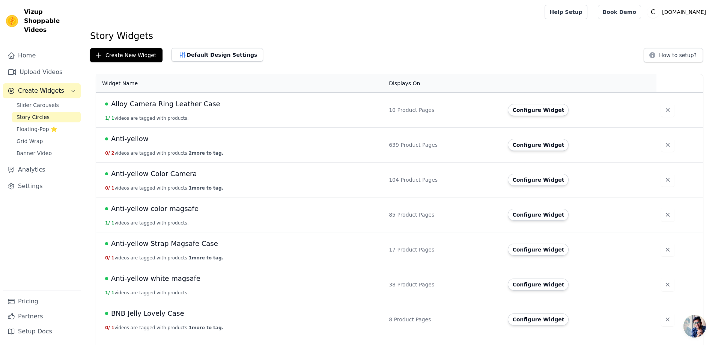
click at [135, 139] on span "Anti-yellow" at bounding box center [129, 139] width 37 height 11
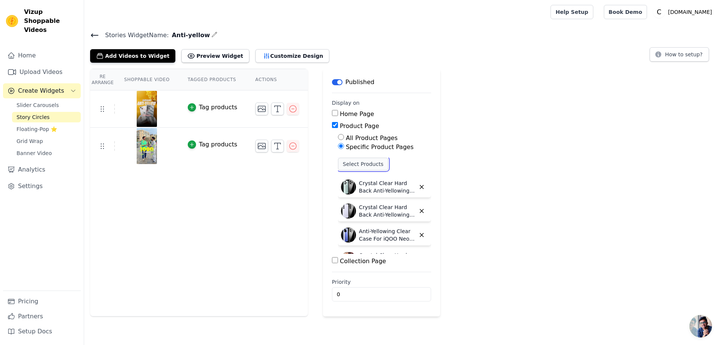
click at [361, 164] on button "Select Products" at bounding box center [363, 164] width 50 height 13
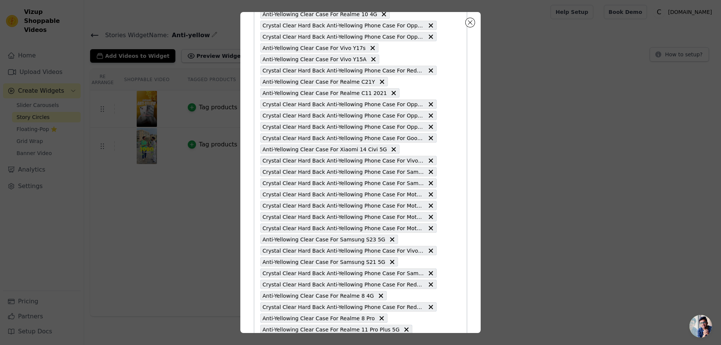
scroll to position [4131, 0]
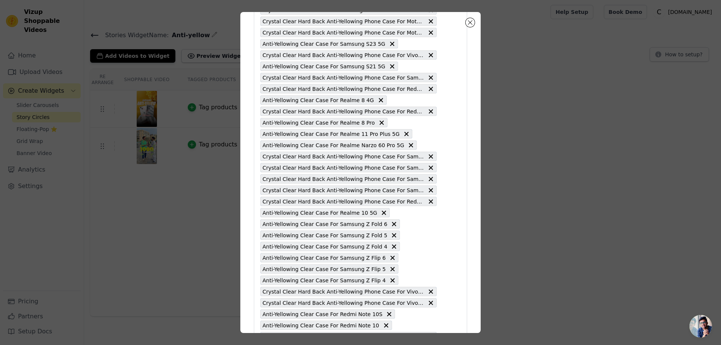
drag, startPoint x: 474, startPoint y: 196, endPoint x: 477, endPoint y: 214, distance: 18.5
click at [477, 216] on div "Pick the Product Pages the widget should be displayed in: Crystal Clear Hard Ba…" at bounding box center [360, 172] width 240 height 321
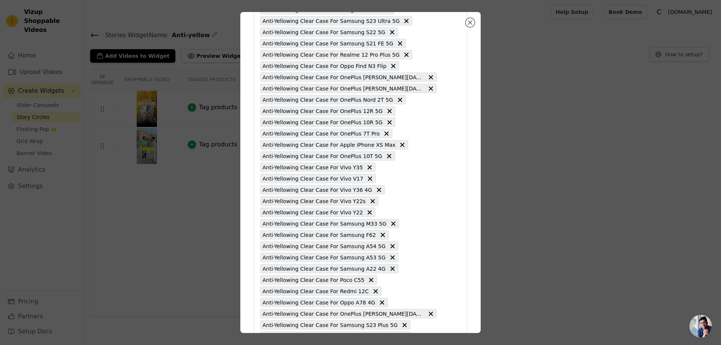
scroll to position [6962, 0]
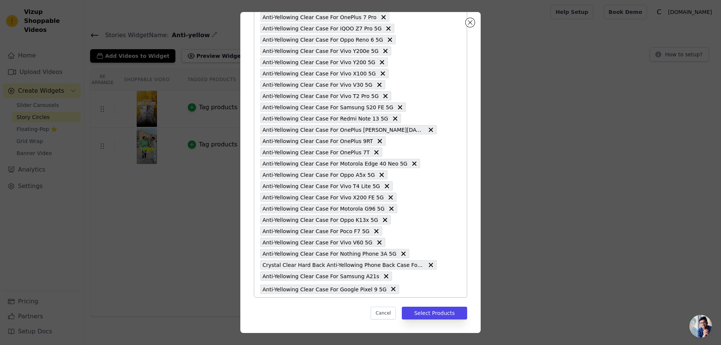
click at [403, 290] on input "text" at bounding box center [420, 289] width 34 height 9
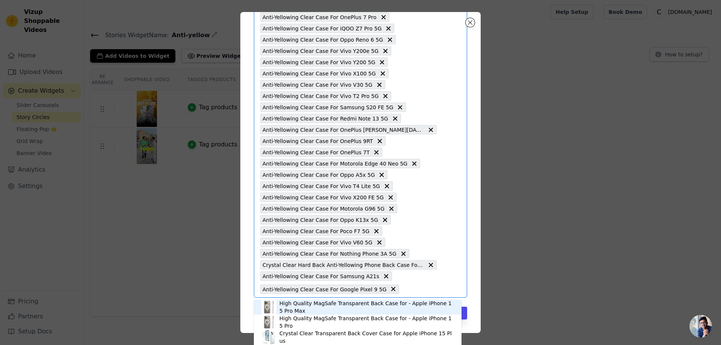
paste input "Anti-Yellowing Clear Case For Nothing Phone 2A"
type input "Anti-Yellowing Clear Case For Nothing Phone 2A"
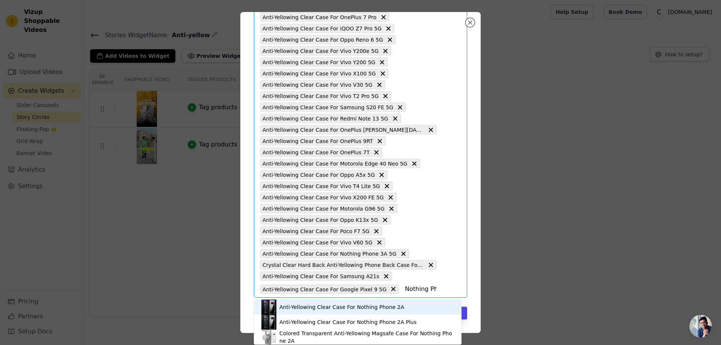
click at [319, 305] on div "Anti-Yellowing Clear Case For Nothing Phone 2A" at bounding box center [341, 307] width 125 height 8
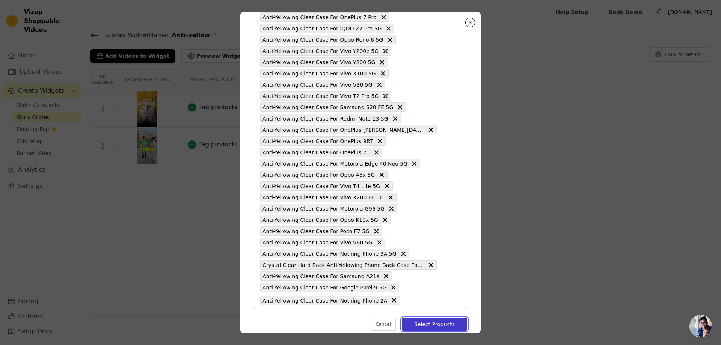
click at [432, 322] on button "Select Products" at bounding box center [434, 324] width 65 height 13
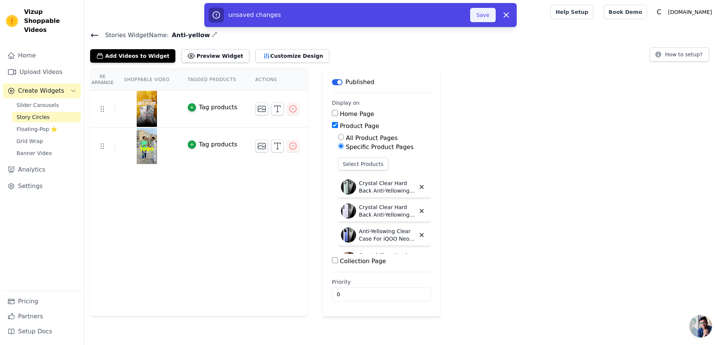
click at [485, 12] on button "Save" at bounding box center [483, 15] width 26 height 14
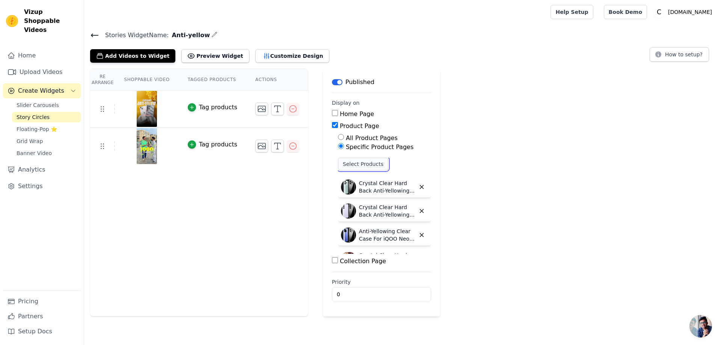
click at [359, 168] on button "Select Products" at bounding box center [363, 164] width 50 height 13
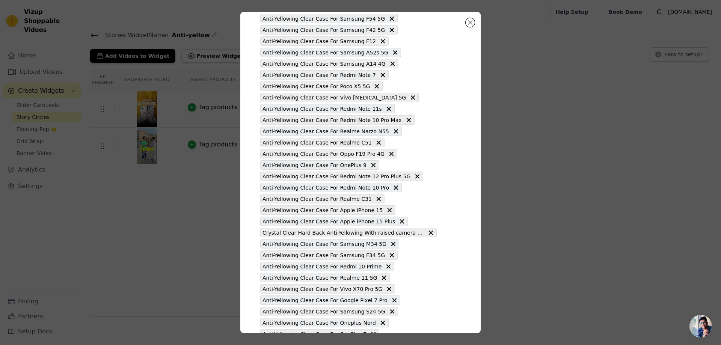
scroll to position [6974, 0]
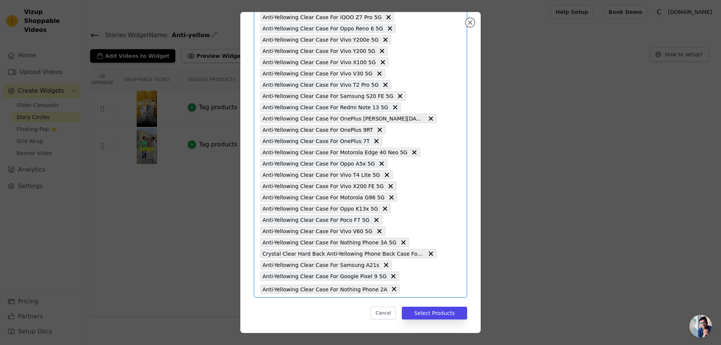
click at [404, 290] on input "text" at bounding box center [420, 289] width 33 height 9
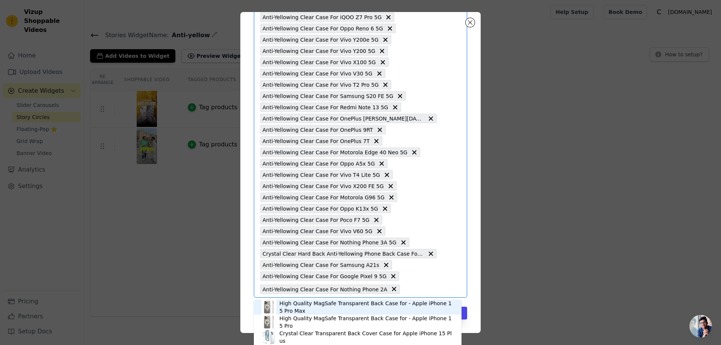
paste input "Anti-Yellowing Clear Case For Nothing Phone 2A Plus"
type input "Anti-Yellowing Clear Case For Nothing Phone 2A Plus"
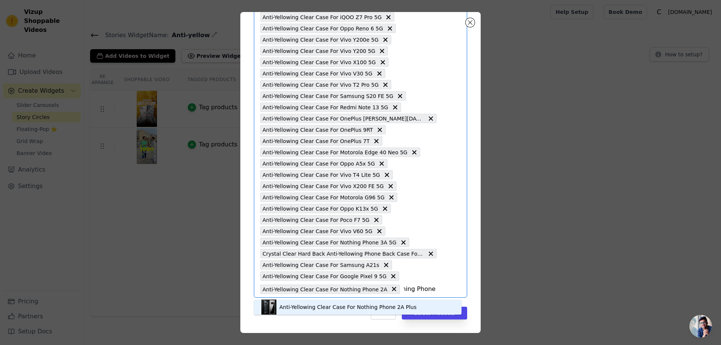
click at [339, 310] on div "Anti-Yellowing Clear Case For Nothing Phone 2A Plus" at bounding box center [347, 307] width 137 height 8
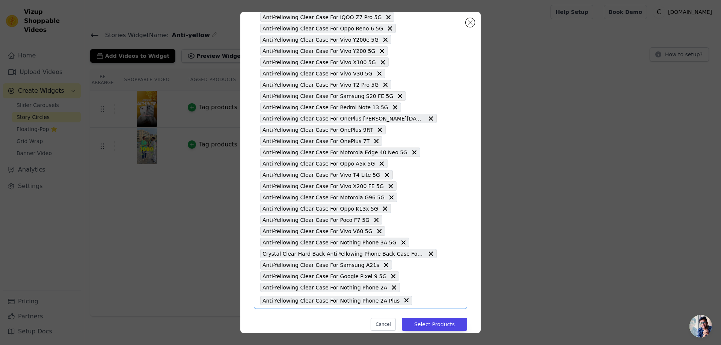
scroll to position [0, 0]
click at [418, 321] on button "Select Products" at bounding box center [434, 324] width 65 height 13
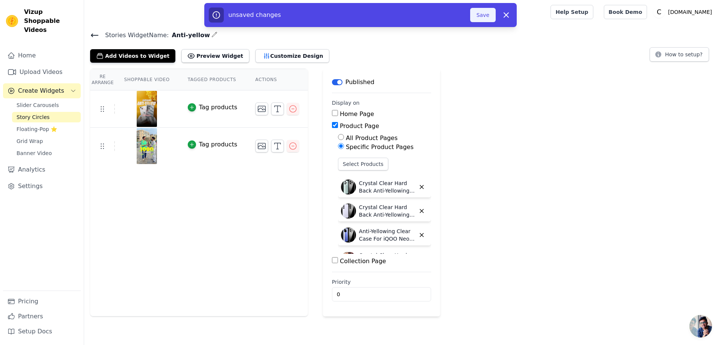
click at [477, 14] on button "Save" at bounding box center [483, 15] width 26 height 14
